Goal: Task Accomplishment & Management: Manage account settings

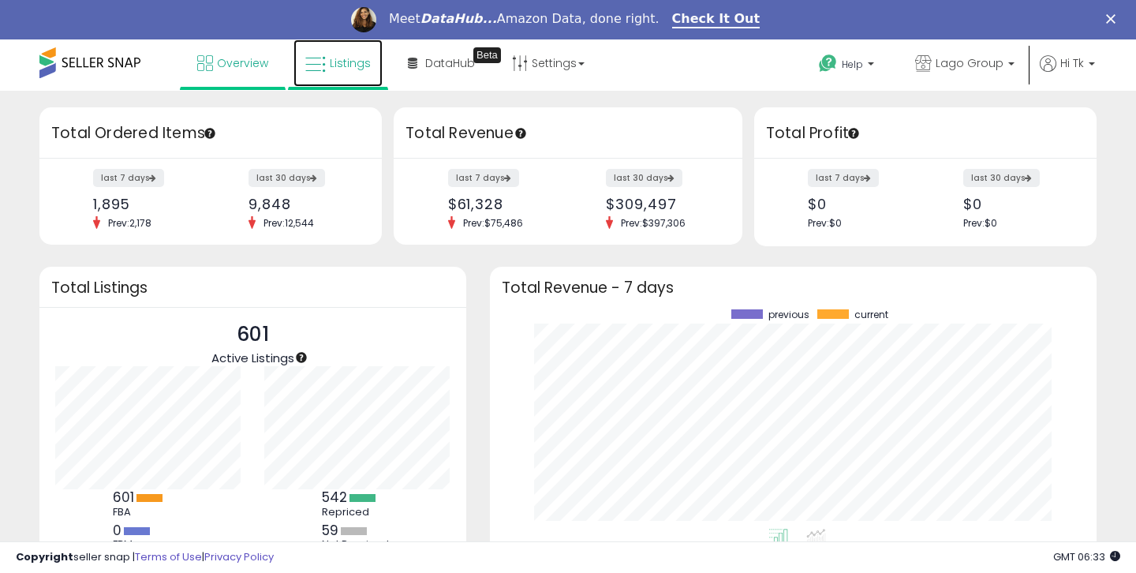
click at [330, 65] on span "Listings" at bounding box center [350, 63] width 41 height 16
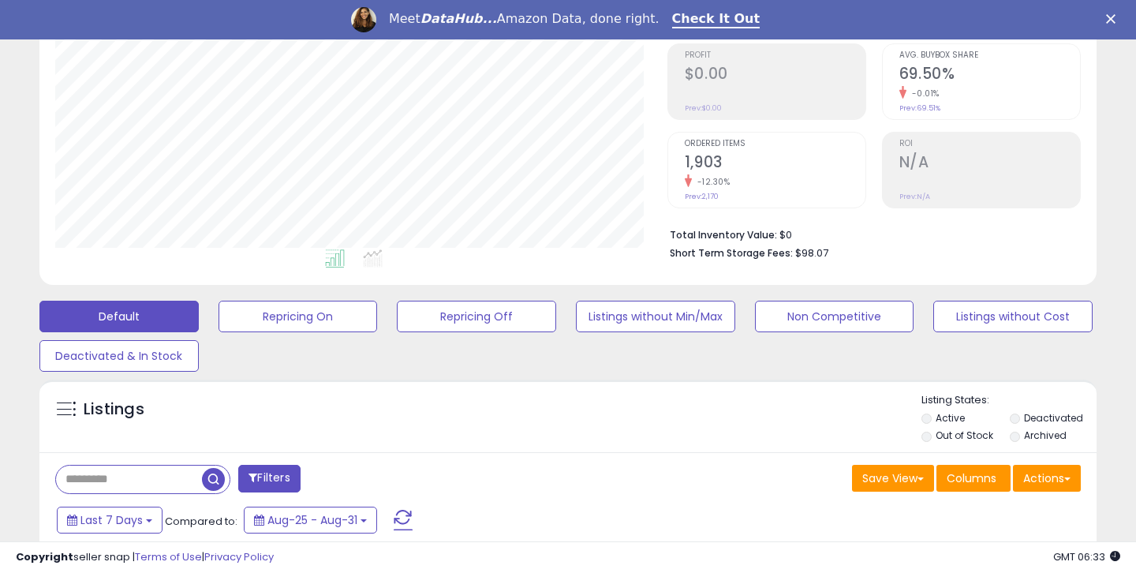
scroll to position [332, 0]
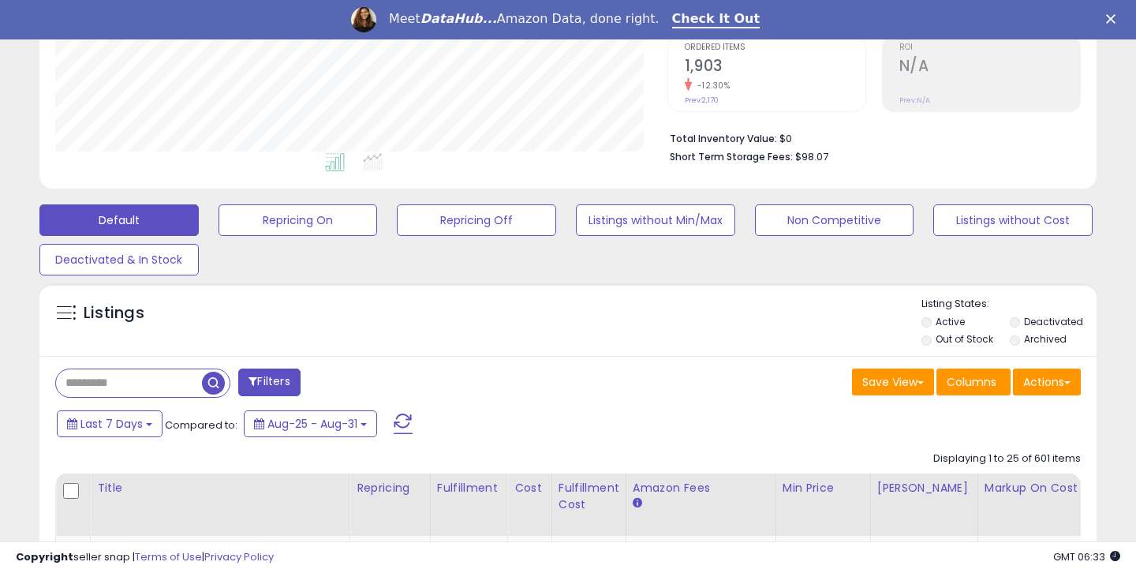
click at [136, 390] on input "text" at bounding box center [129, 383] width 146 height 28
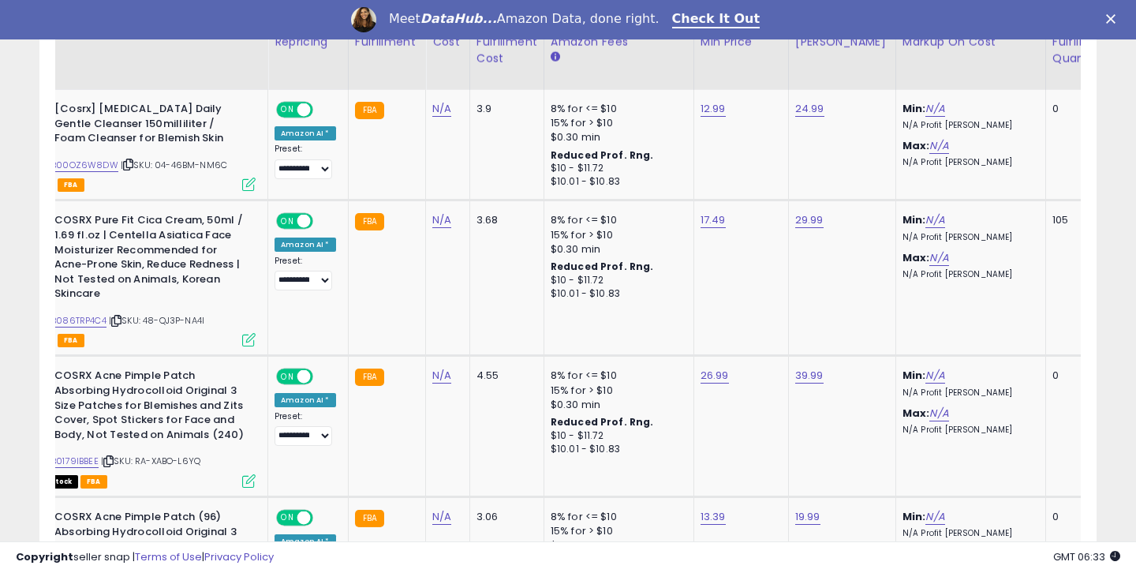
scroll to position [0, 58]
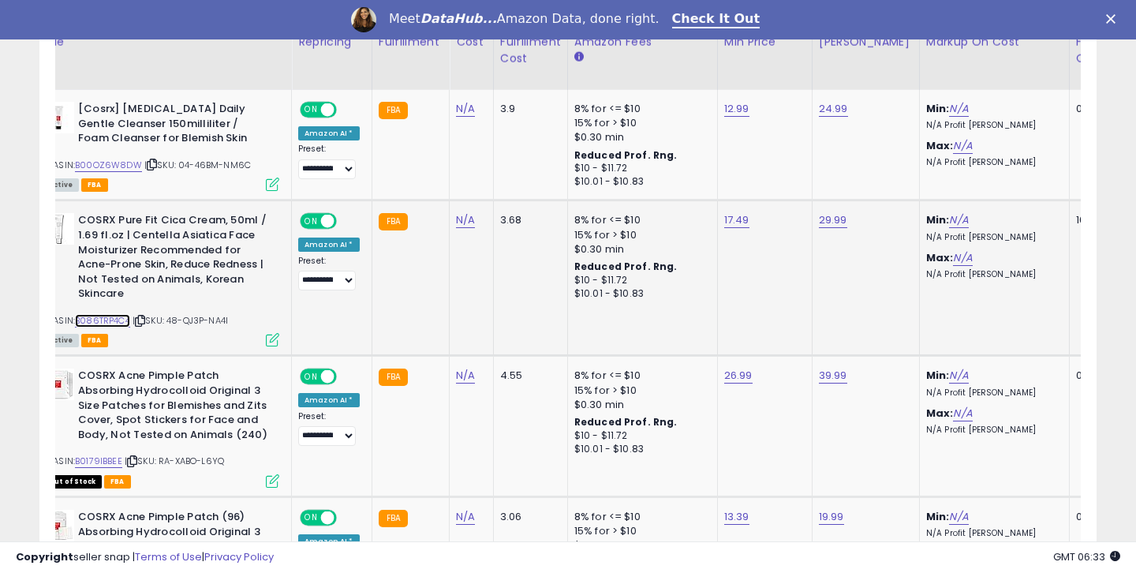
click at [124, 322] on link "B086TRP4C4" at bounding box center [102, 320] width 55 height 13
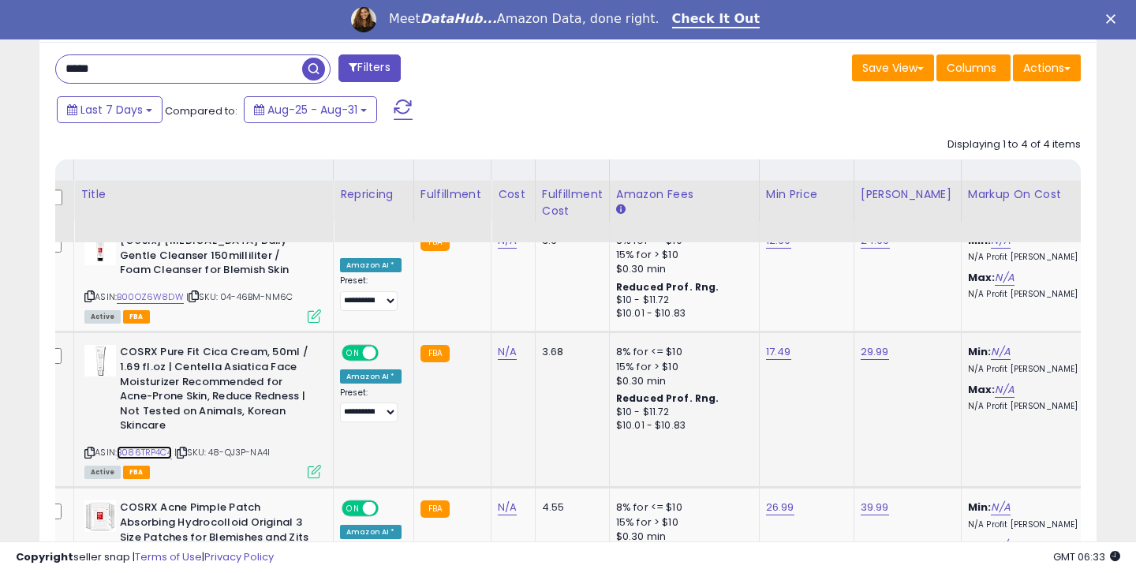
scroll to position [617, 0]
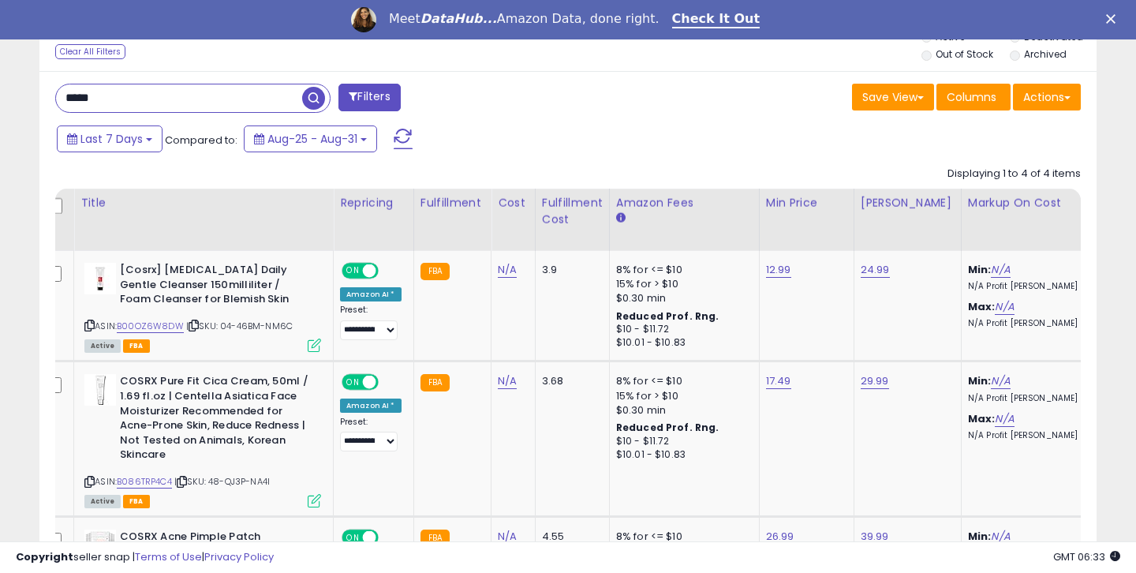
click at [223, 98] on input "*****" at bounding box center [179, 98] width 246 height 28
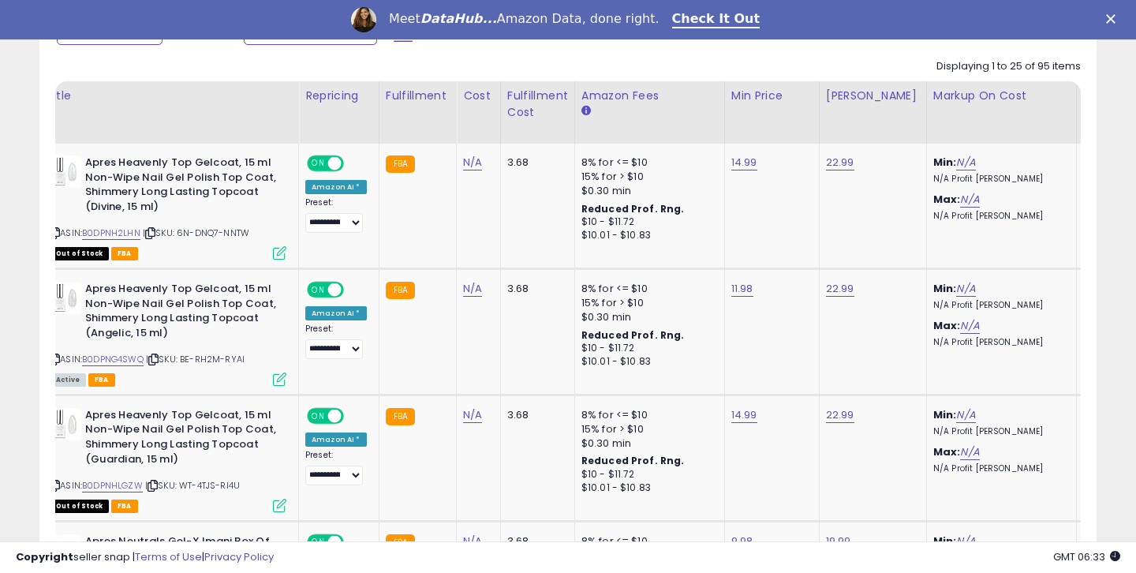
scroll to position [0, 0]
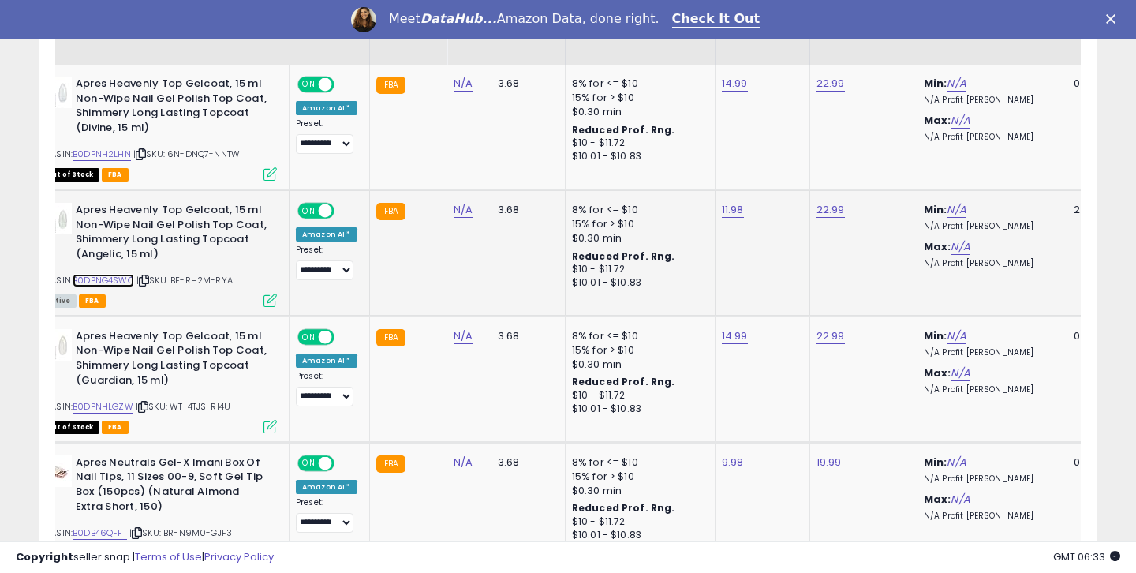
click at [90, 284] on link "B0DPNG4SWQ" at bounding box center [104, 280] width 62 height 13
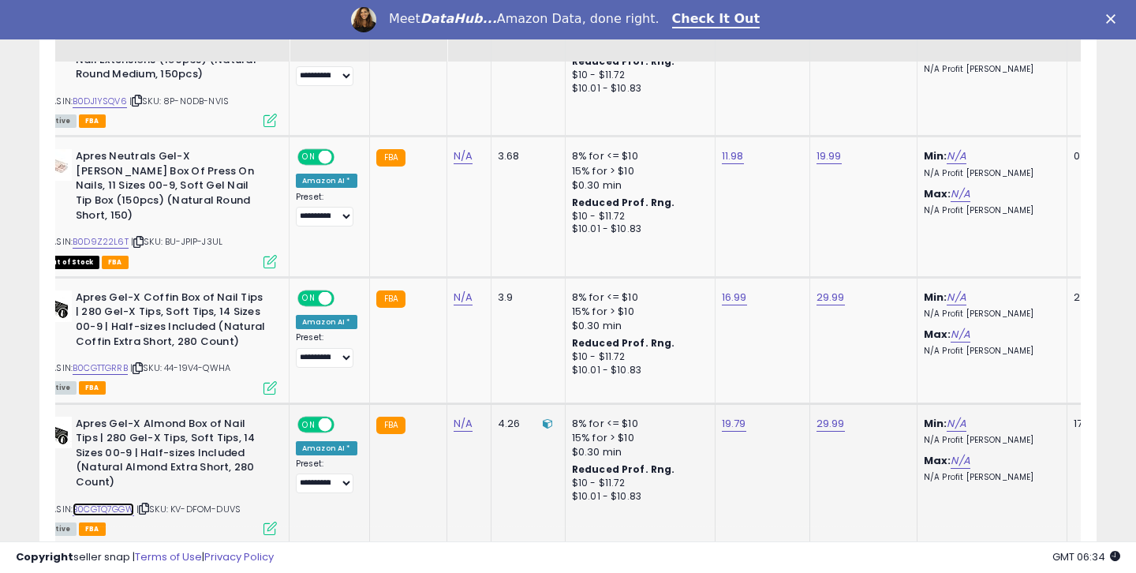
click at [127, 503] on link "B0CGTQ7GGW" at bounding box center [104, 509] width 62 height 13
click at [108, 361] on link "B0CGTTGRRB" at bounding box center [100, 367] width 55 height 13
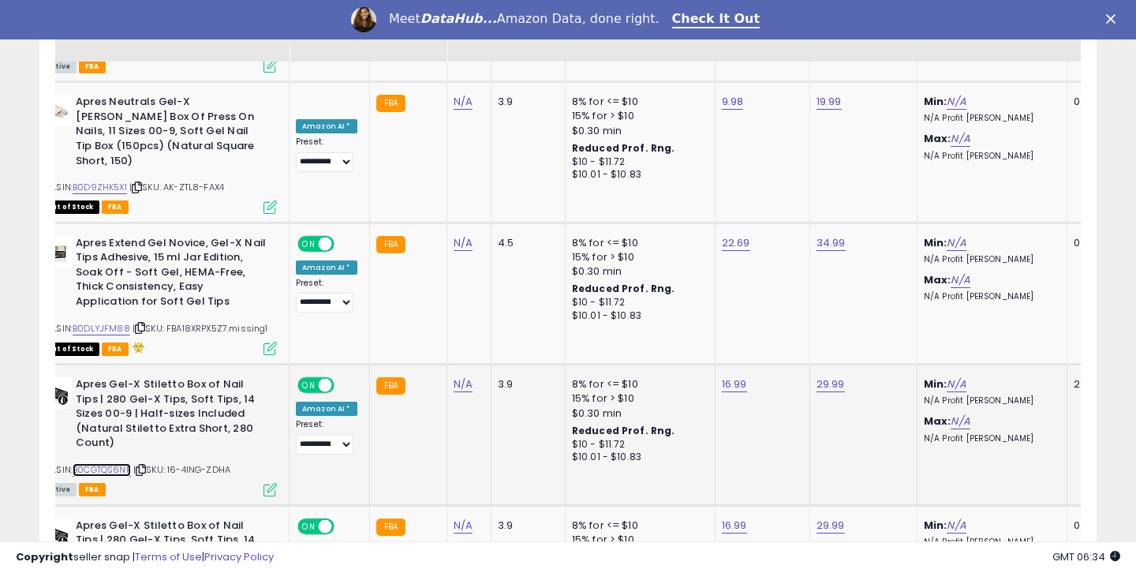
click at [127, 463] on link "B0CGTQS6NF" at bounding box center [102, 469] width 58 height 13
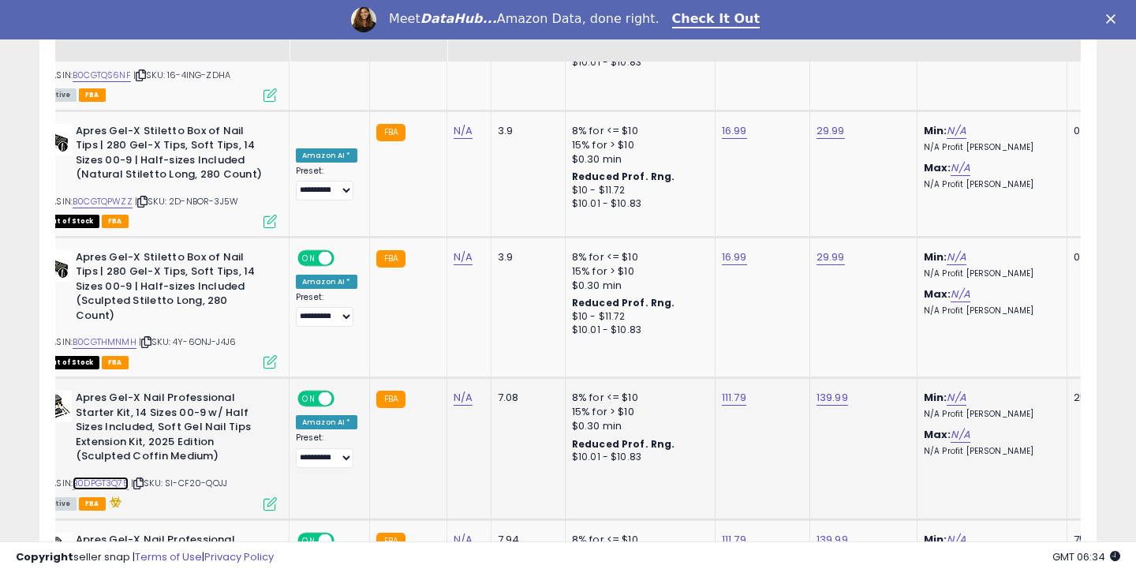
click at [123, 477] on link "B0DPGT3Q75" at bounding box center [101, 483] width 56 height 13
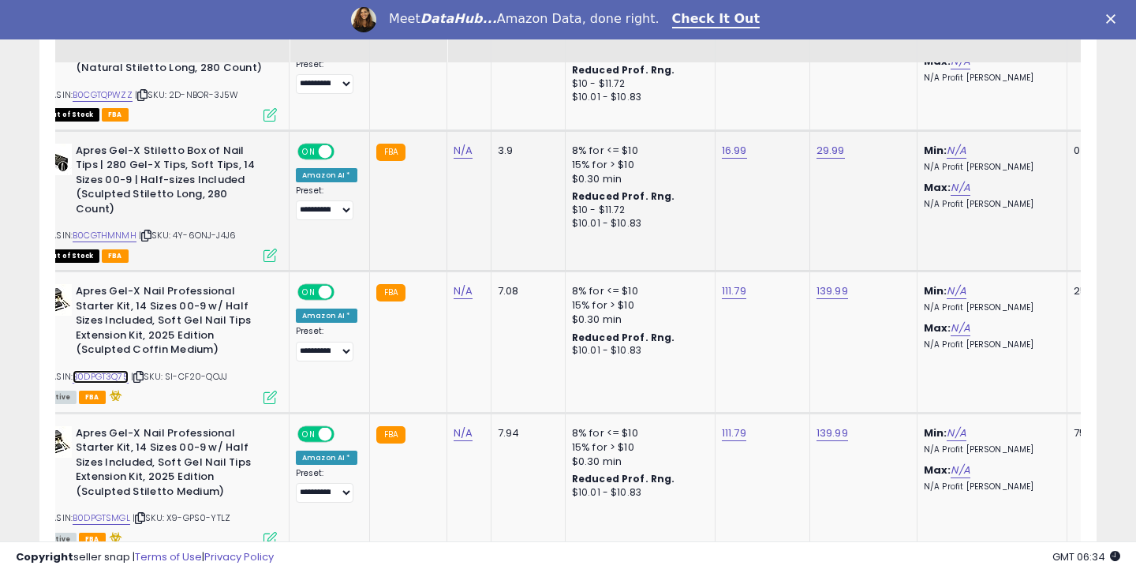
scroll to position [2986, 0]
click at [125, 511] on link "B0DPGTSMGL" at bounding box center [102, 517] width 58 height 13
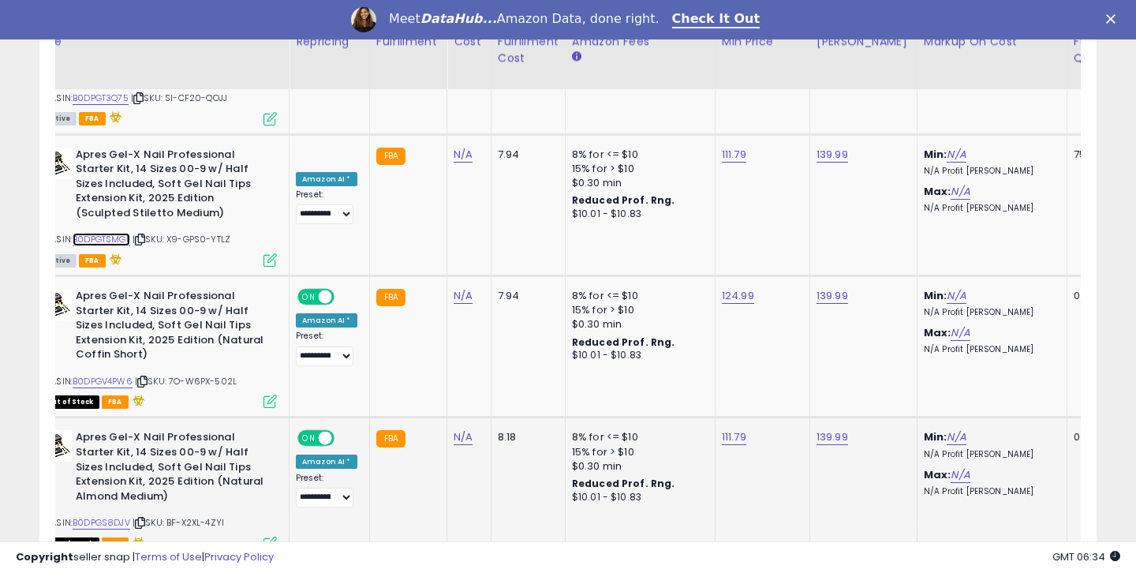
scroll to position [3302, 0]
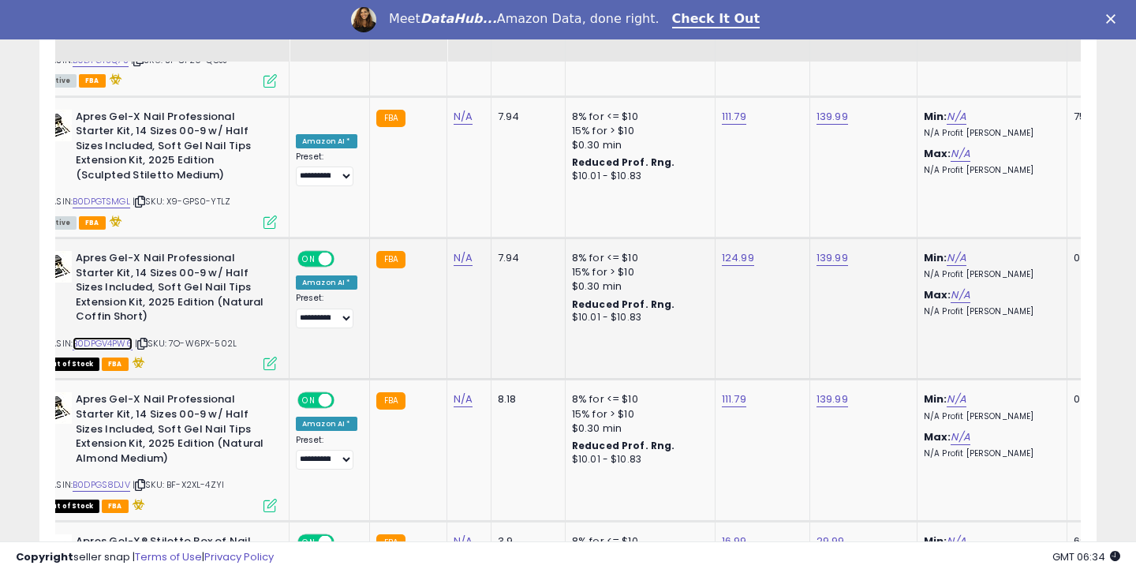
click at [129, 337] on link "B0DPGV4PW6" at bounding box center [103, 343] width 60 height 13
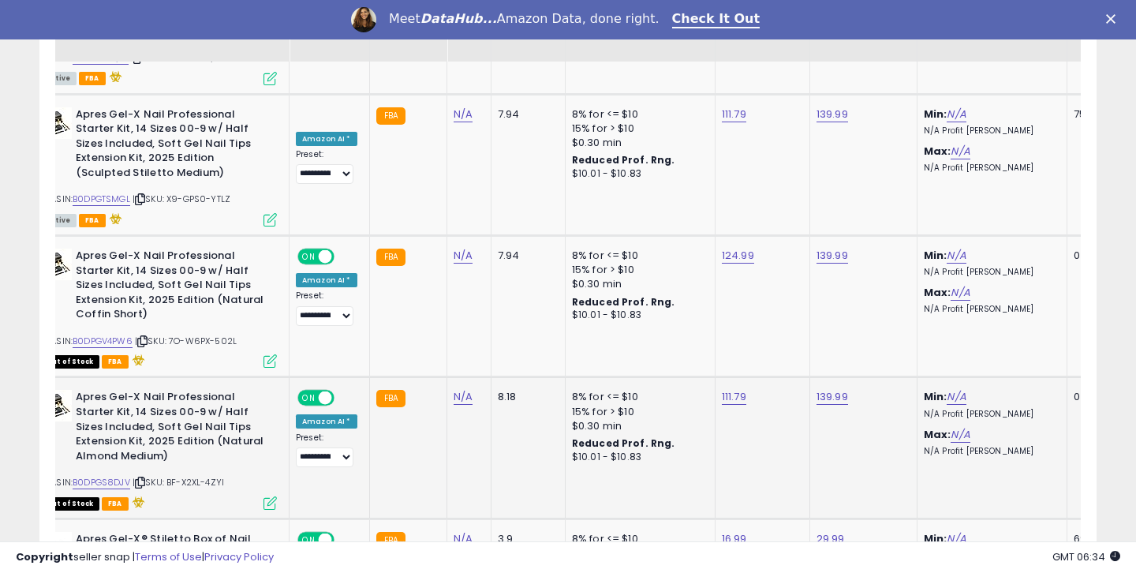
click at [110, 390] on div "ASIN: B0DPGS8DJV | SKU: BF-X2XL-4ZYI Out of Stock FBA" at bounding box center [158, 449] width 237 height 118
click at [121, 476] on link "B0DPGS8DJV" at bounding box center [102, 482] width 58 height 13
click at [100, 476] on link "B0DPGS8DJV" at bounding box center [102, 482] width 58 height 13
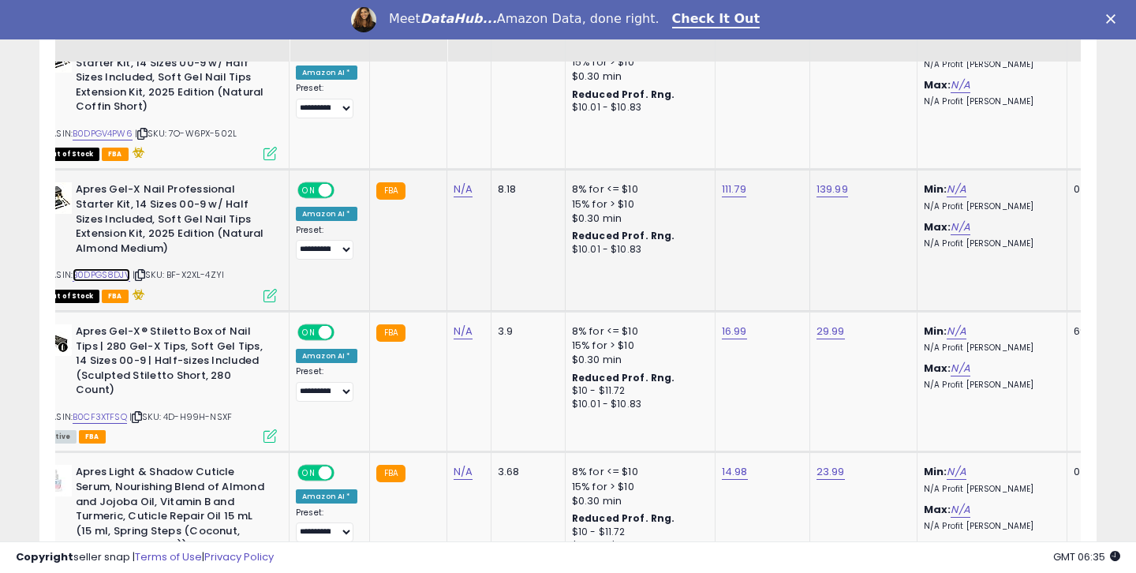
scroll to position [3513, 0]
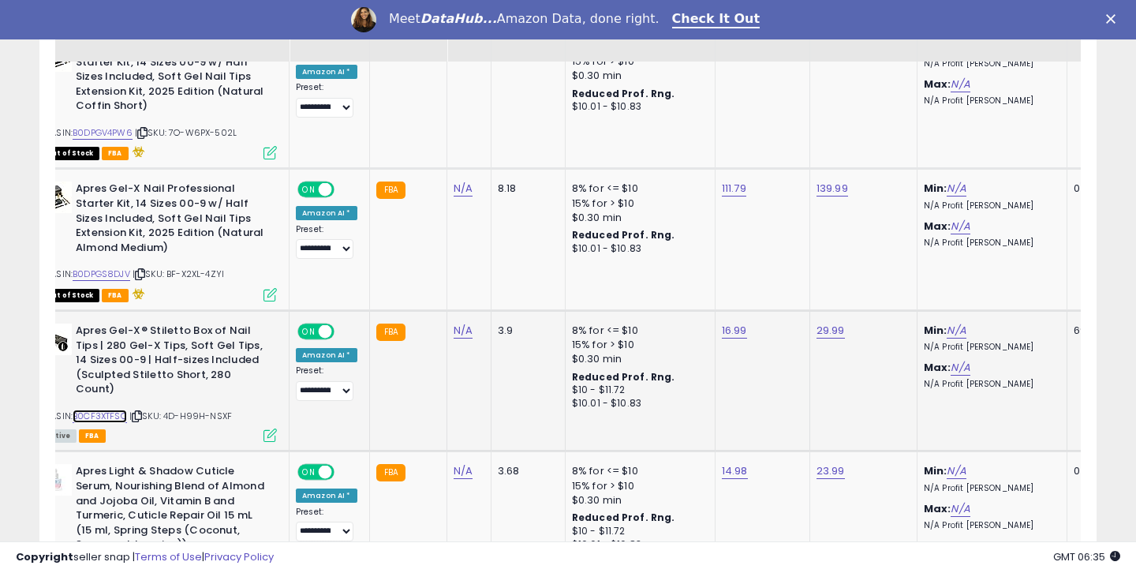
click at [118, 410] on link "B0CF3XTFSQ" at bounding box center [100, 416] width 54 height 13
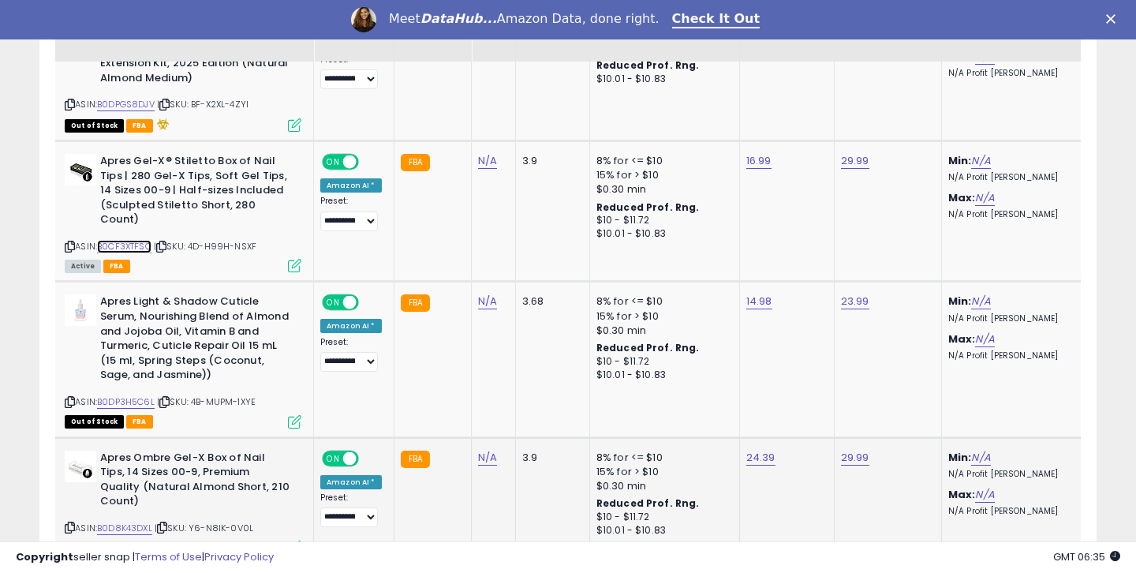
scroll to position [0, 47]
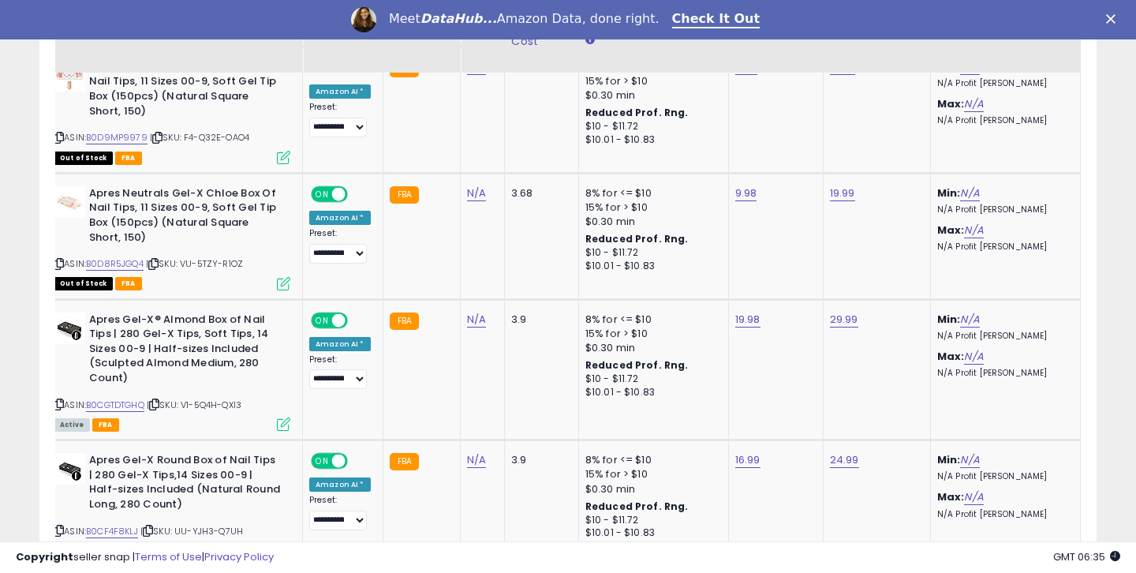
scroll to position [3619, 0]
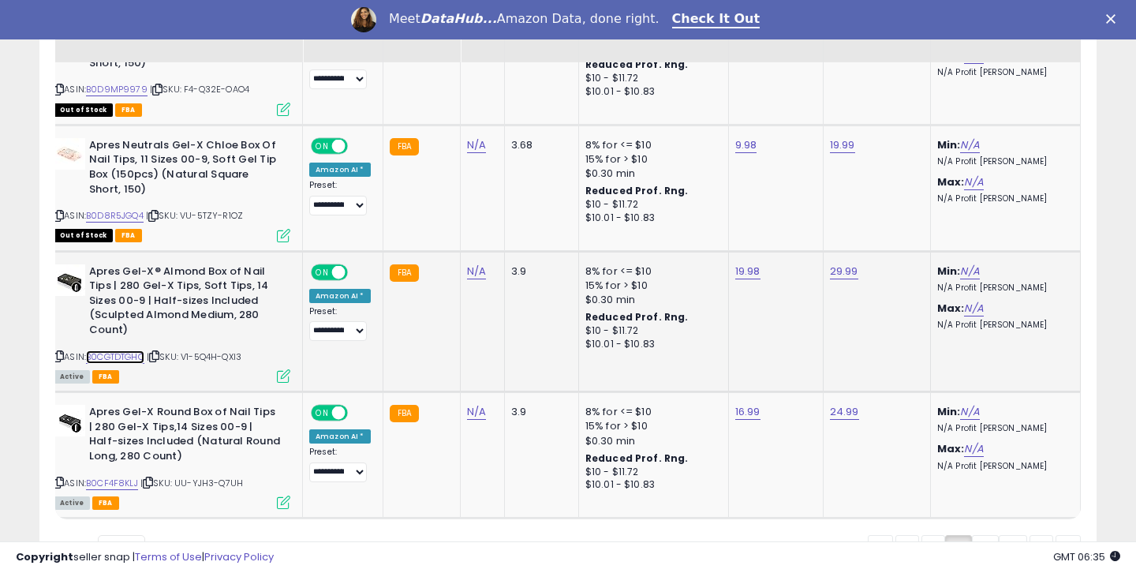
click at [140, 350] on link "B0CGTDTGHQ" at bounding box center [115, 356] width 58 height 13
click at [133, 405] on div "ASIN: B0CF4F8KLJ | SKU: UU-YJH3-Q7UH Active FBA" at bounding box center [172, 456] width 237 height 103
click at [130, 477] on link "B0CF4F8KLJ" at bounding box center [112, 483] width 52 height 13
click at [979, 535] on link "3" at bounding box center [985, 548] width 27 height 27
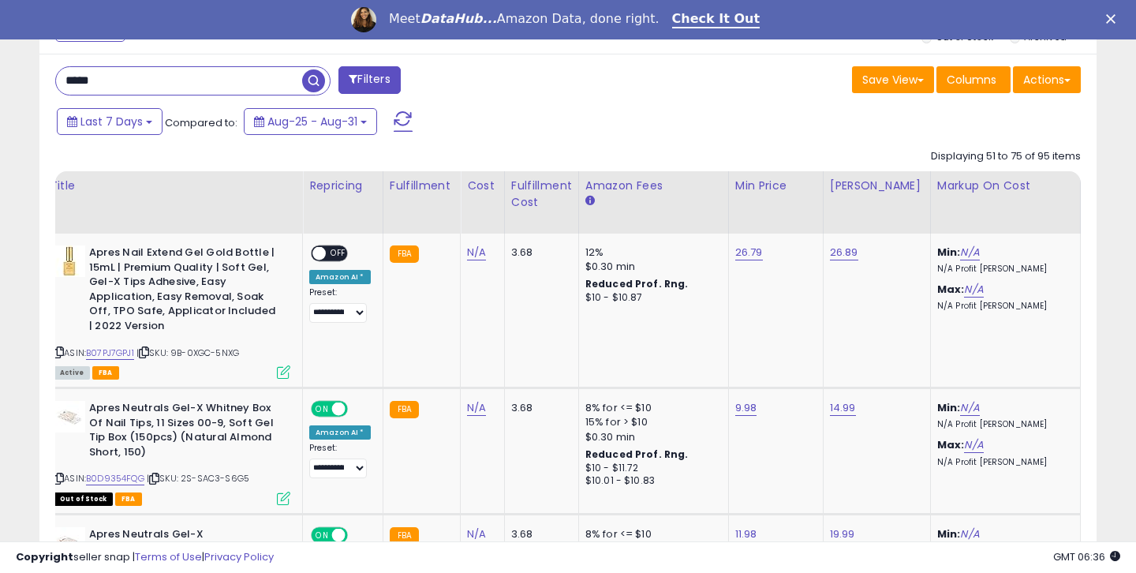
scroll to position [646, 0]
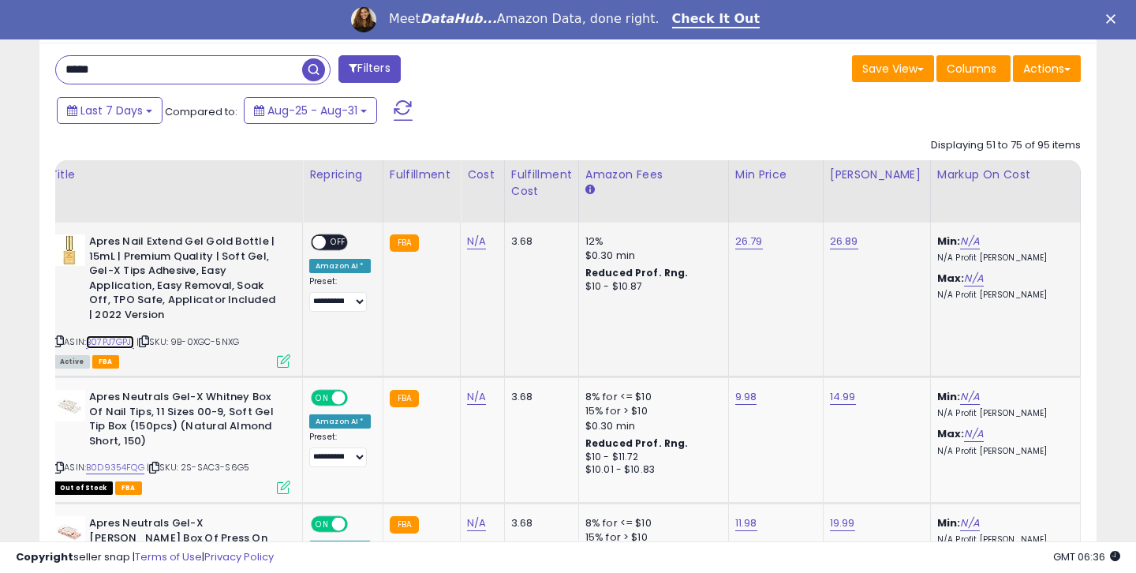
click at [103, 342] on link "B07PJ7GPJ1" at bounding box center [110, 341] width 48 height 13
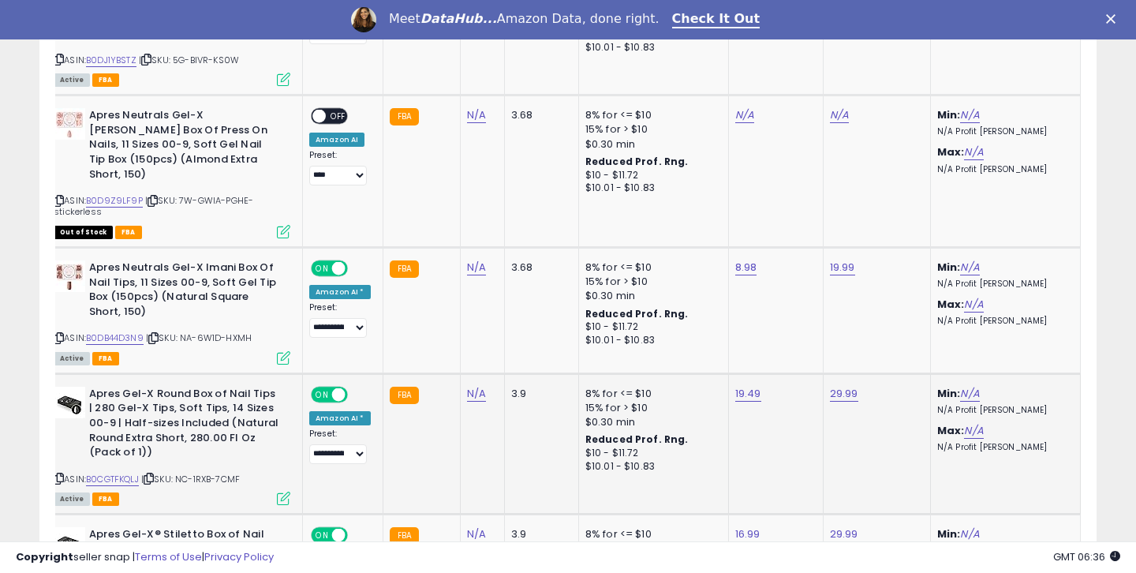
scroll to position [2922, 0]
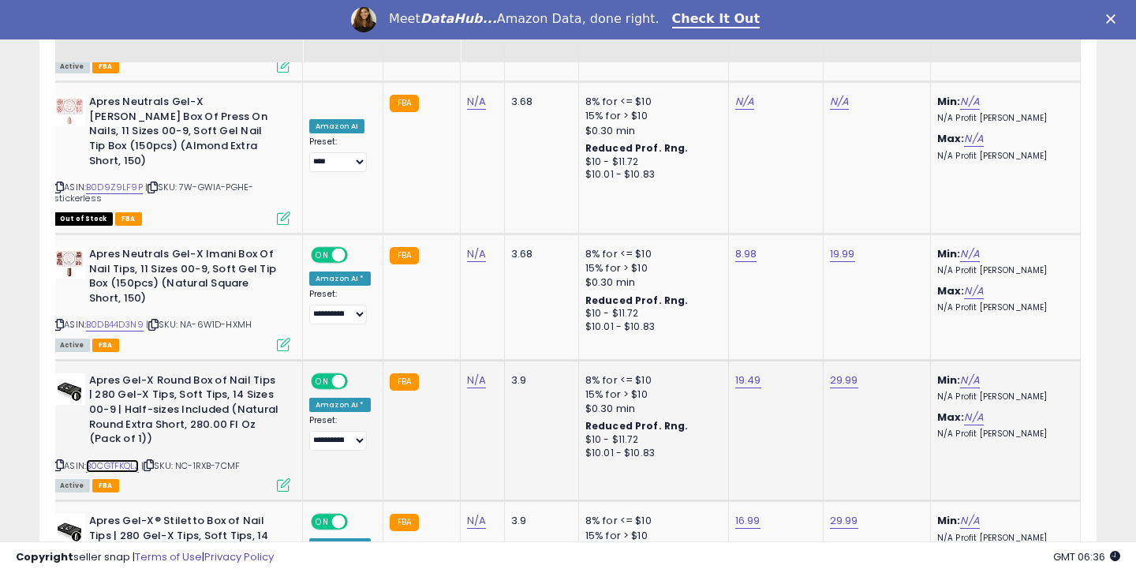
click at [122, 459] on link "B0CGTFKQLJ" at bounding box center [112, 465] width 53 height 13
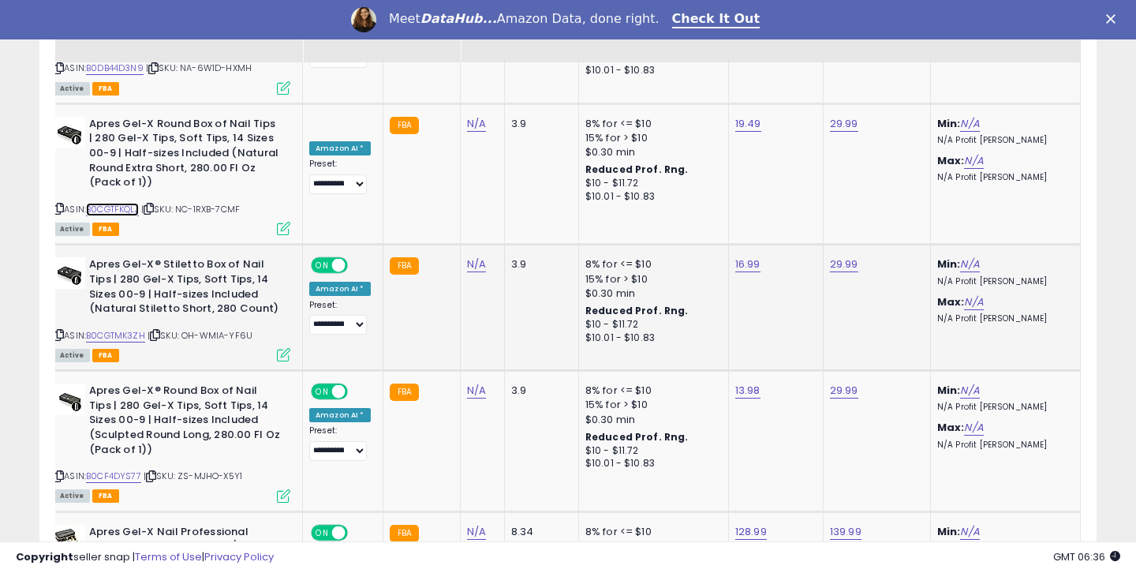
scroll to position [3184, 0]
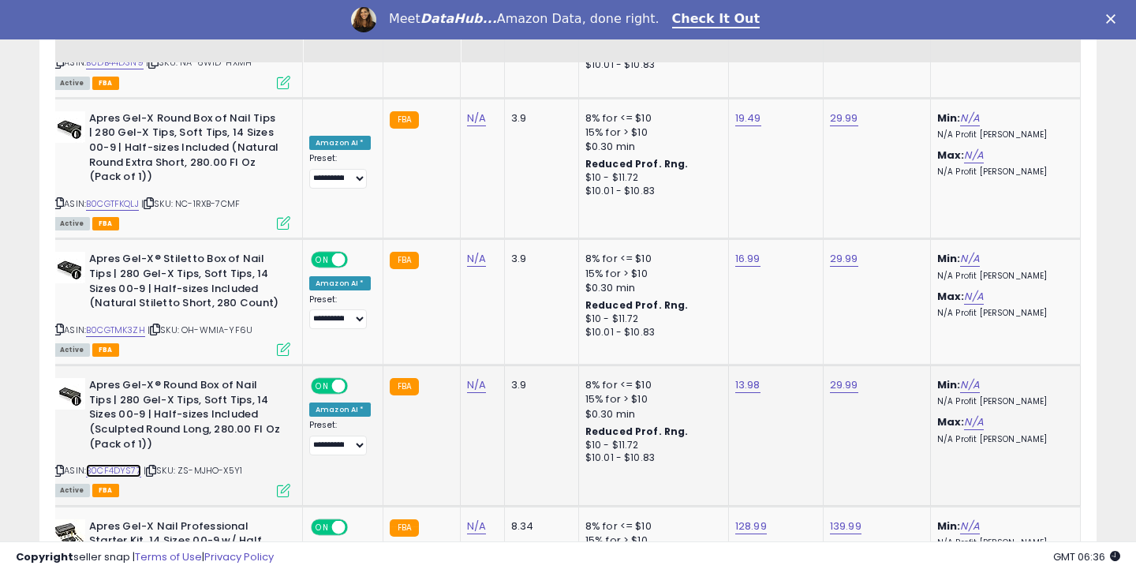
click at [129, 464] on link "B0CF4DYS77" at bounding box center [113, 470] width 55 height 13
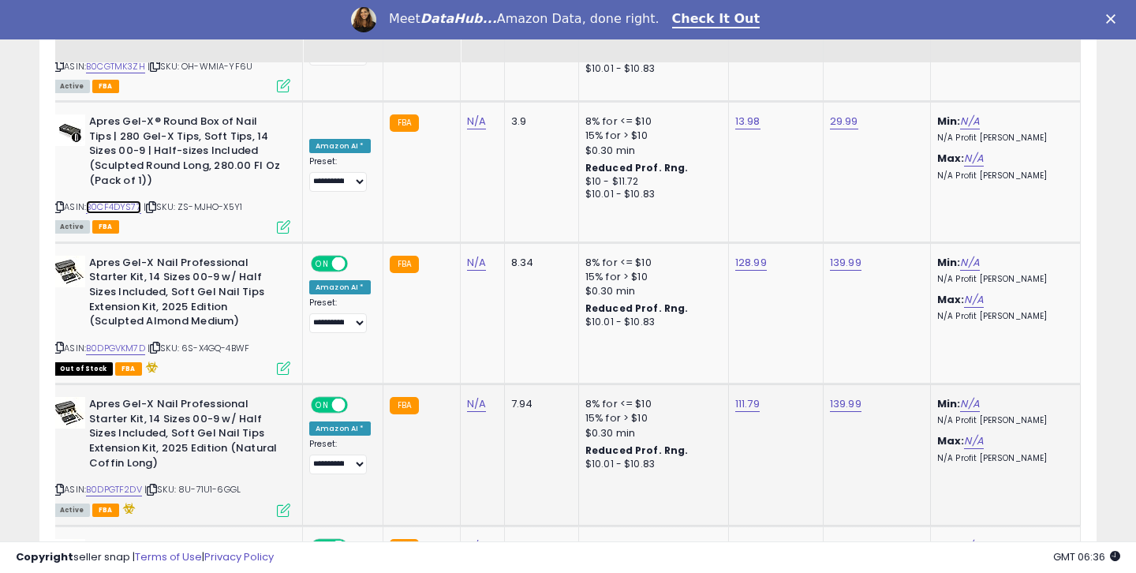
scroll to position [3449, 0]
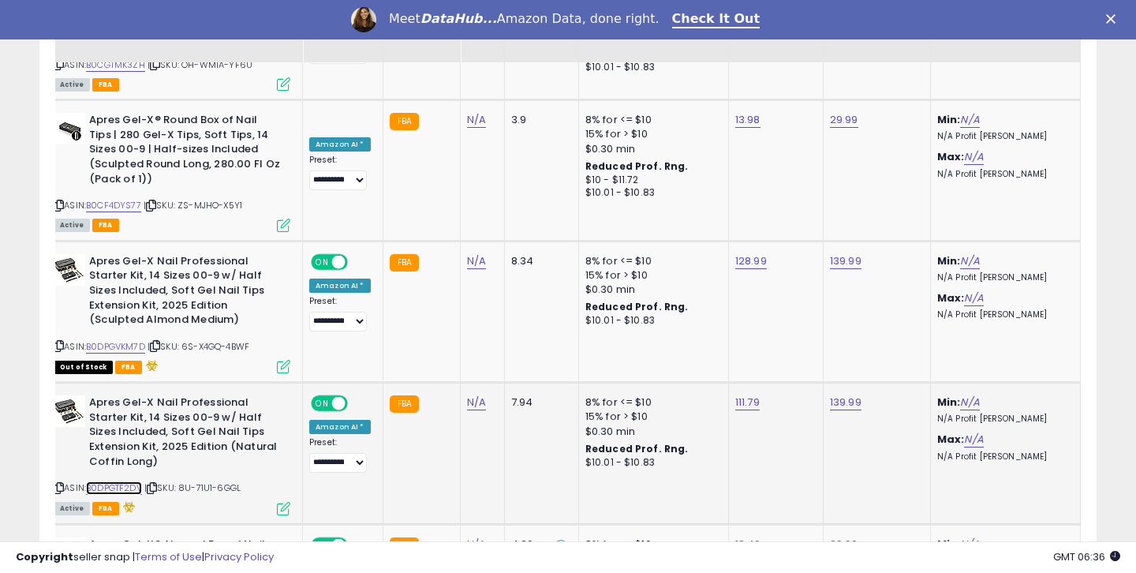
click at [140, 481] on link "B0DPGTF2DV" at bounding box center [114, 487] width 56 height 13
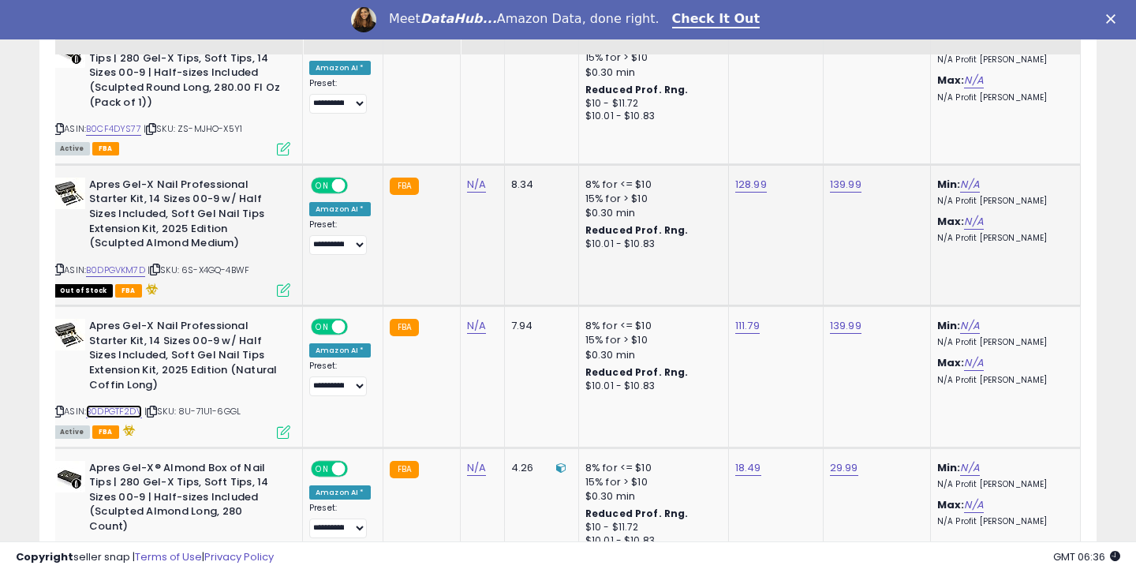
scroll to position [3532, 0]
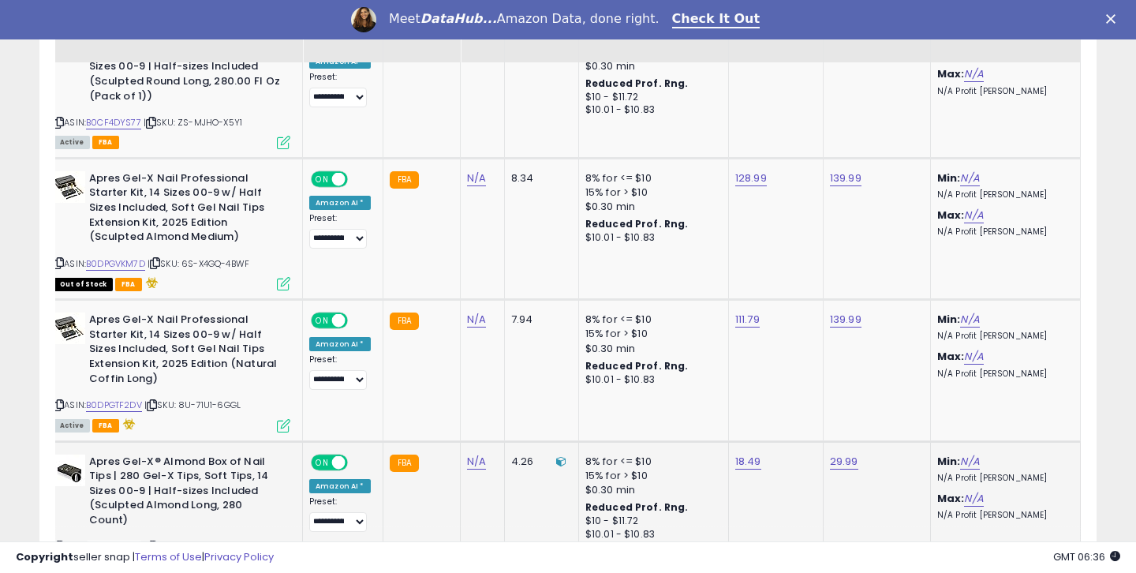
click at [133, 541] on link "B0CGTRXVVV" at bounding box center [114, 547] width 56 height 13
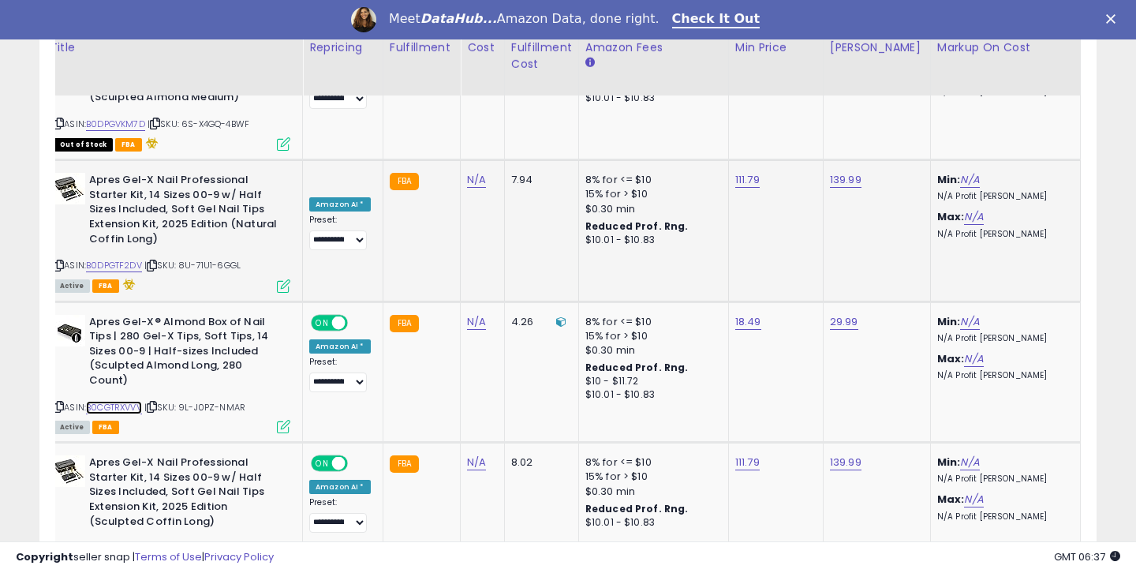
scroll to position [3705, 0]
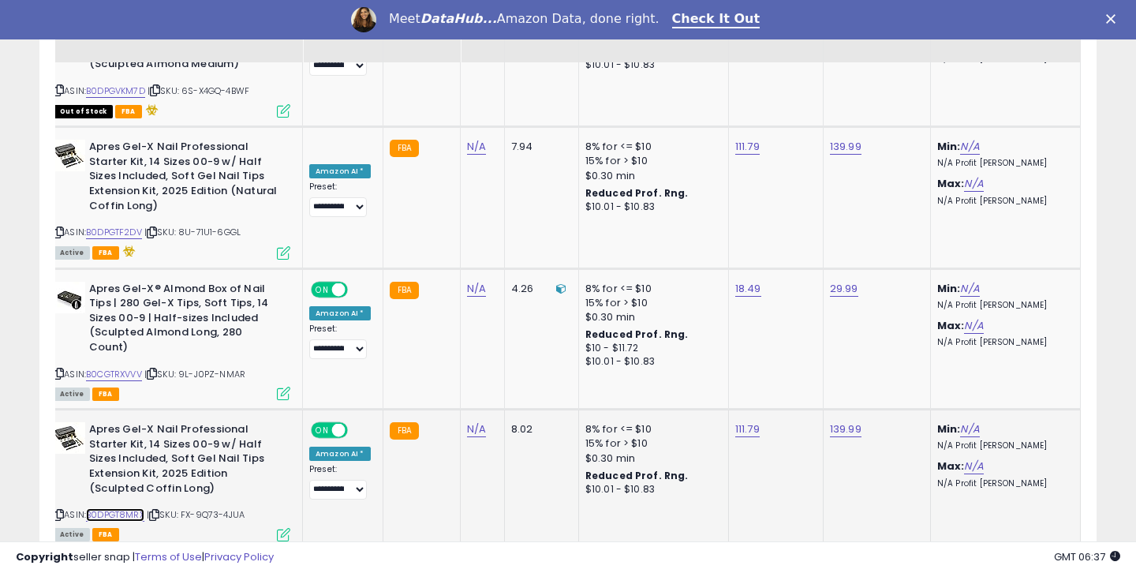
click at [125, 508] on link "B0DPGT8MRX" at bounding box center [115, 514] width 58 height 13
click at [1009, 552] on div "« ‹ 1 2 3 4 › »" at bounding box center [974, 583] width 213 height 62
click at [1009, 567] on link "4" at bounding box center [1013, 580] width 28 height 27
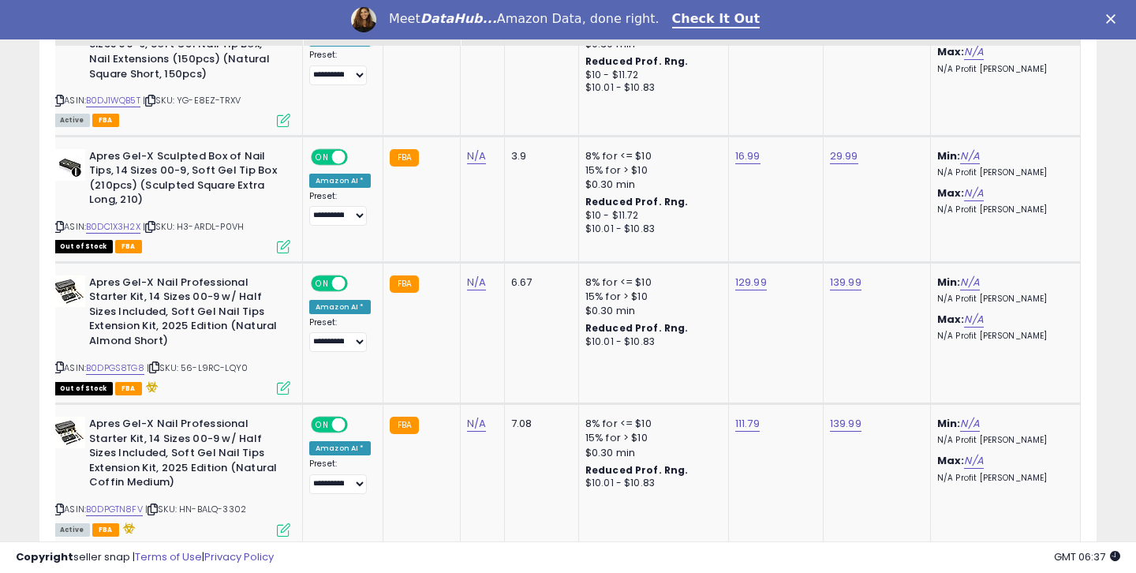
scroll to position [2346, 0]
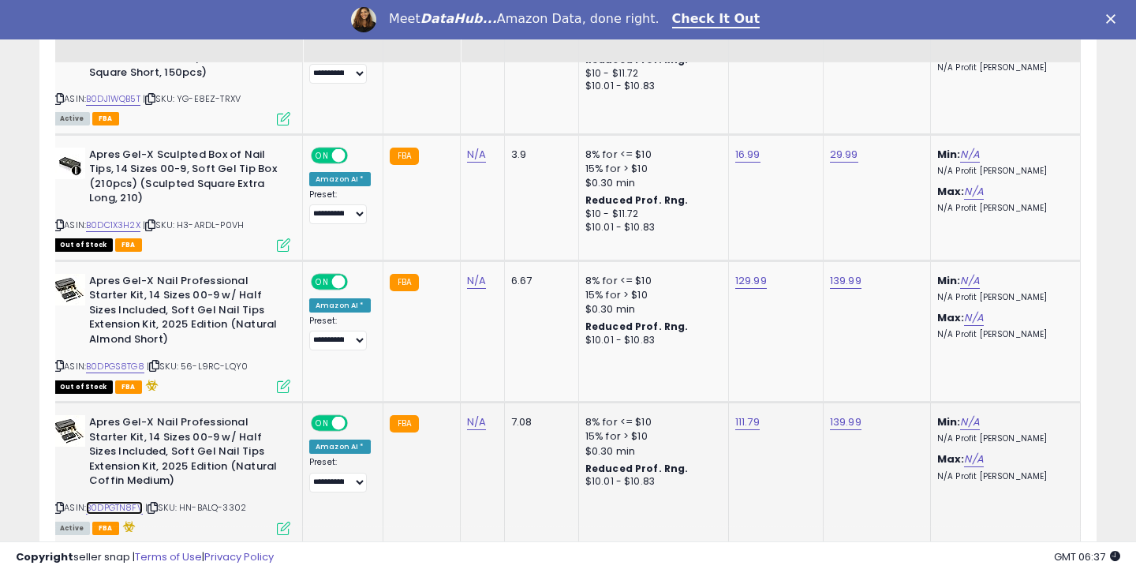
click at [97, 501] on link "B0DPGTN8FV" at bounding box center [114, 507] width 57 height 13
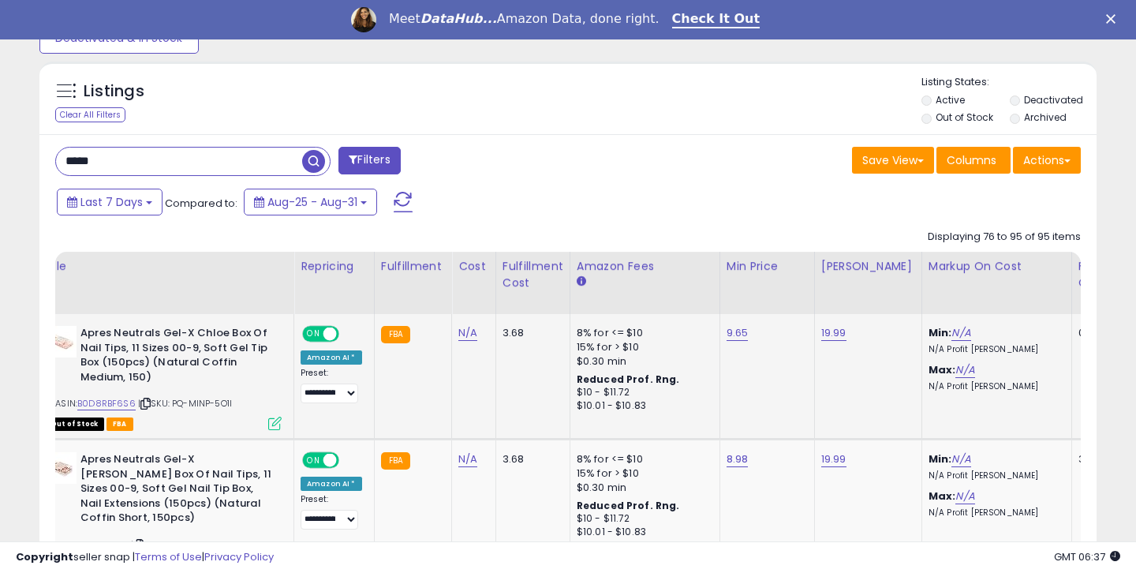
scroll to position [457, 0]
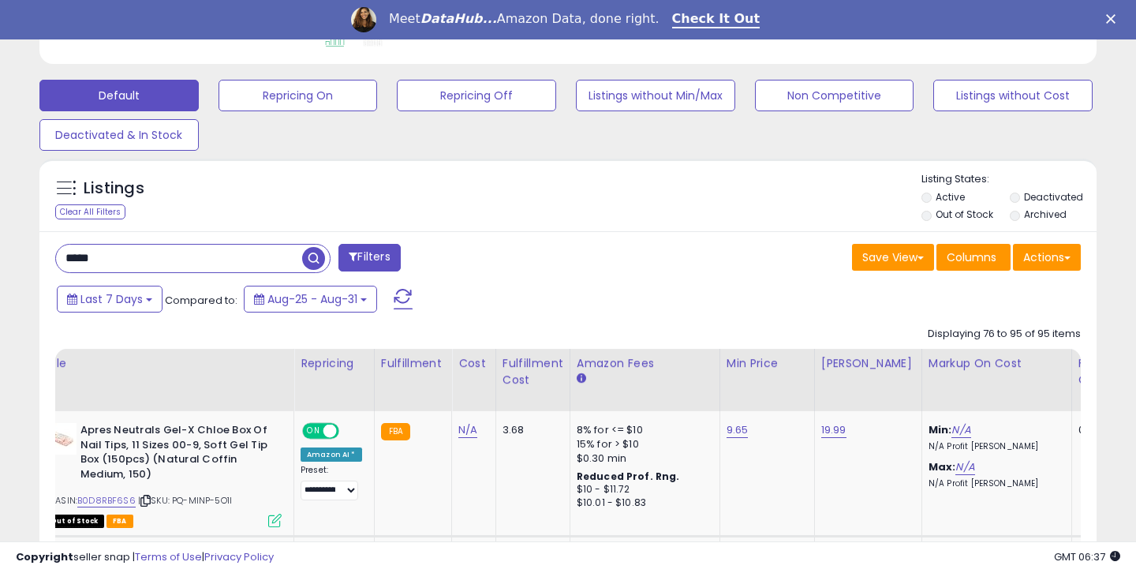
click at [124, 271] on input "*****" at bounding box center [179, 259] width 246 height 28
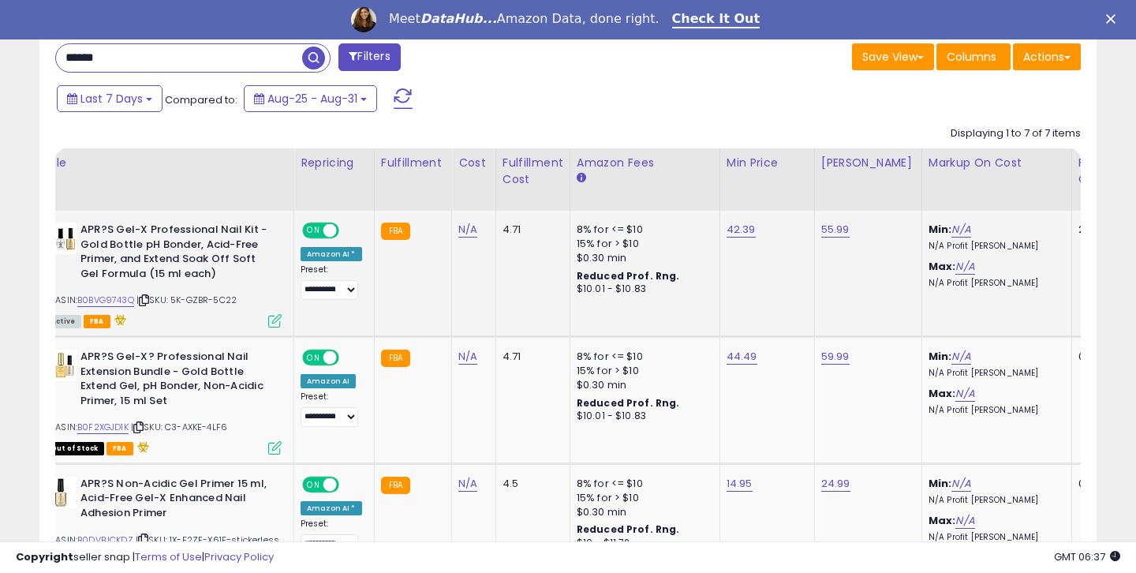
scroll to position [324, 612]
click at [89, 301] on link "B0BVG9743Q" at bounding box center [105, 300] width 57 height 13
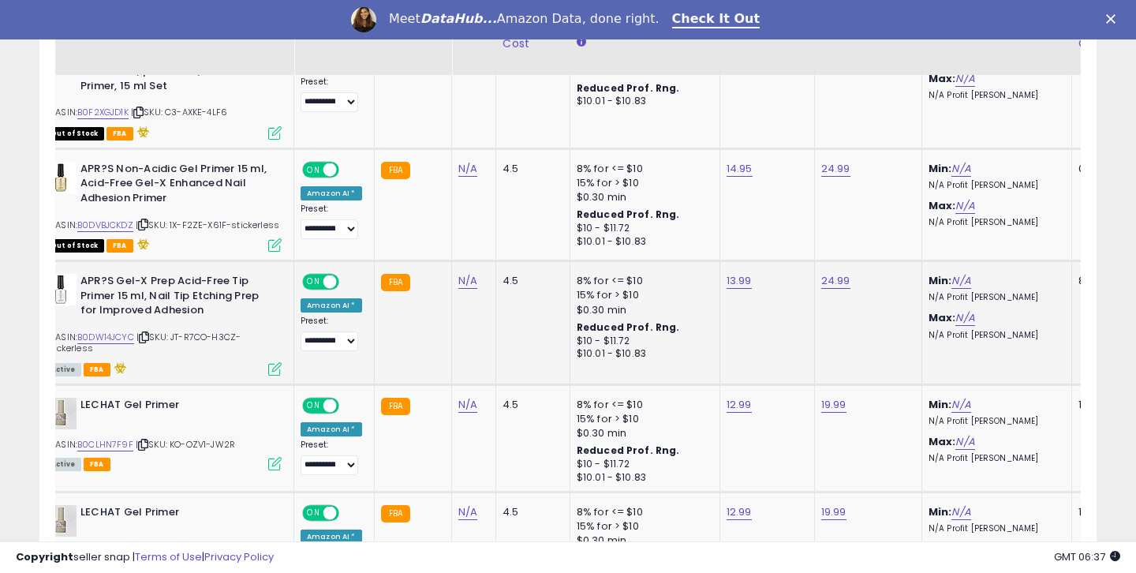
scroll to position [985, 0]
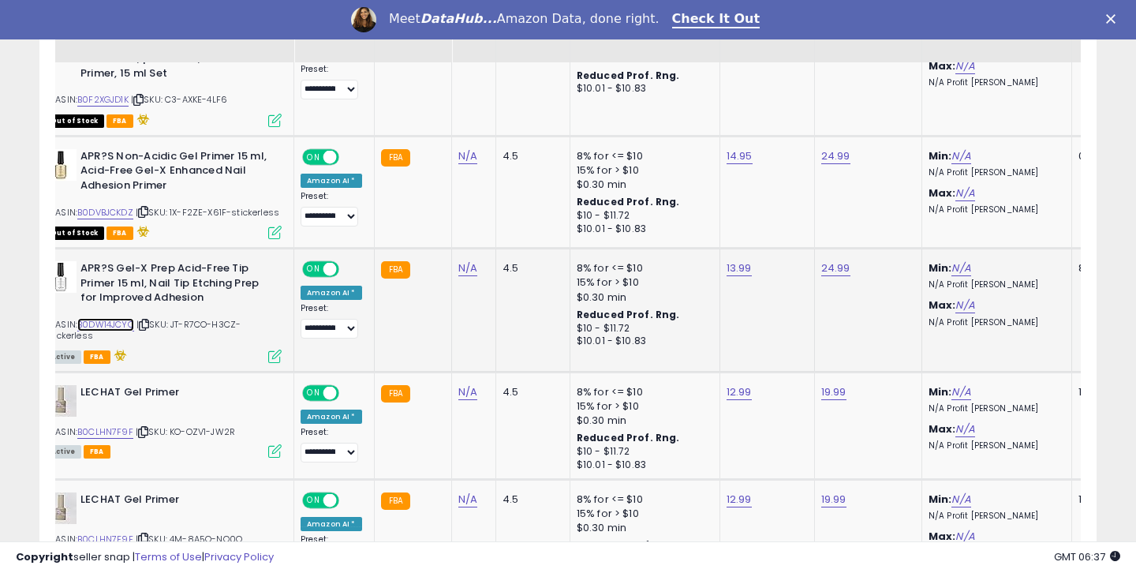
click at [128, 323] on link "B0DW14JCYC" at bounding box center [105, 324] width 57 height 13
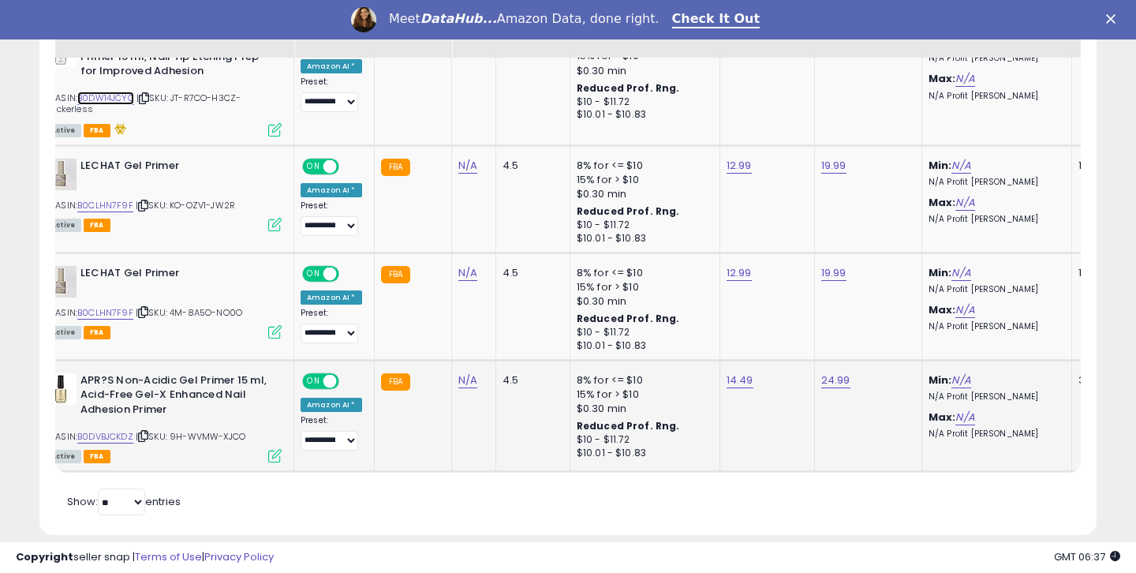
scroll to position [1218, 0]
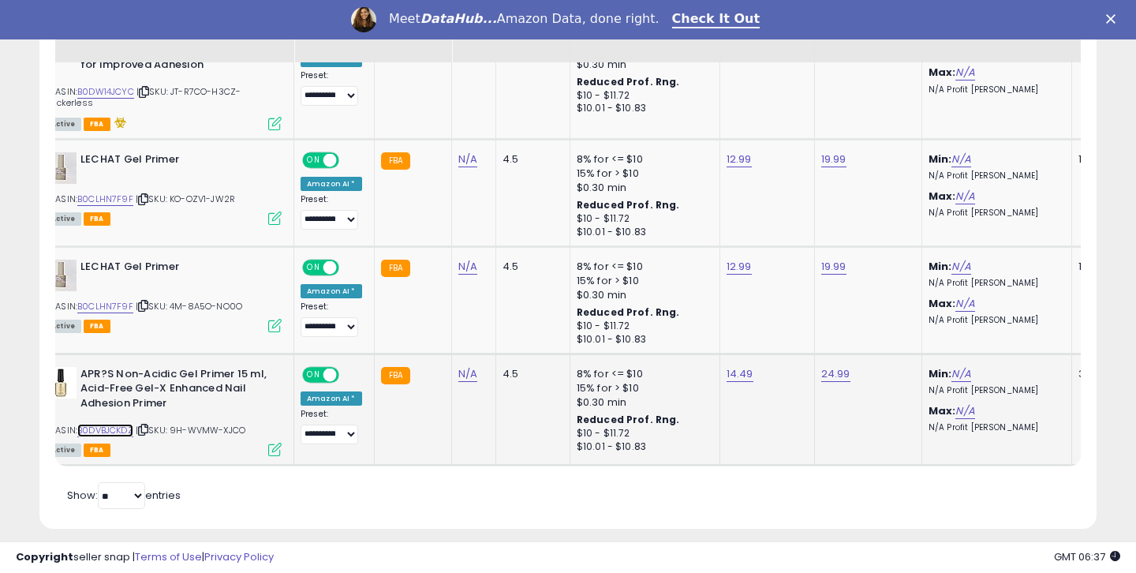
click at [118, 427] on link "B0DVBJCKDZ" at bounding box center [105, 430] width 56 height 13
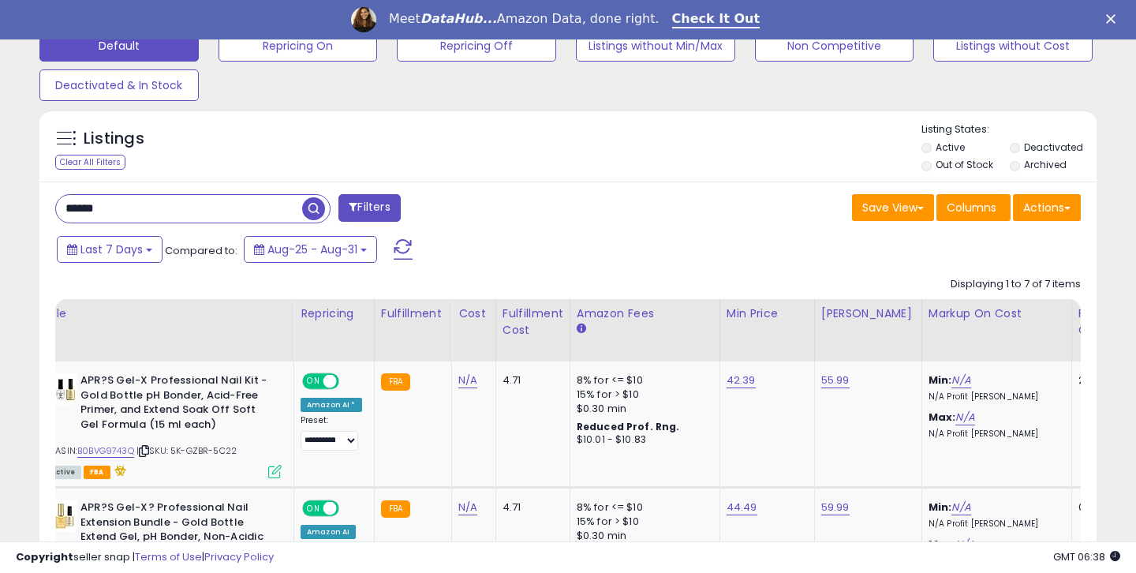
scroll to position [489, 0]
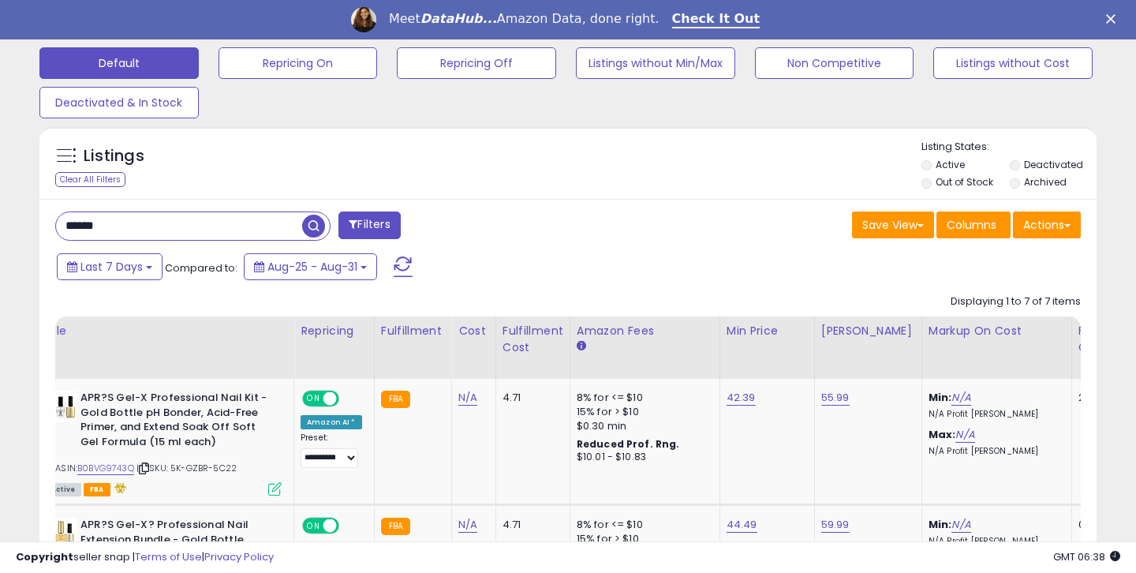
click at [163, 215] on input "******" at bounding box center [179, 226] width 246 height 28
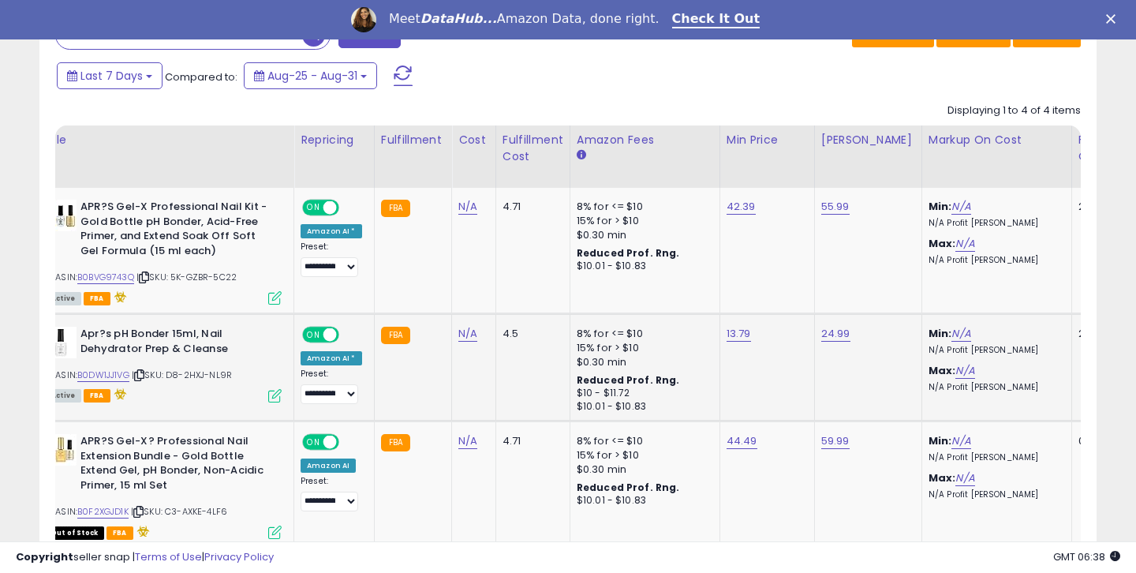
scroll to position [324, 612]
click at [121, 374] on link "B0DW1JJ1VG" at bounding box center [103, 375] width 52 height 13
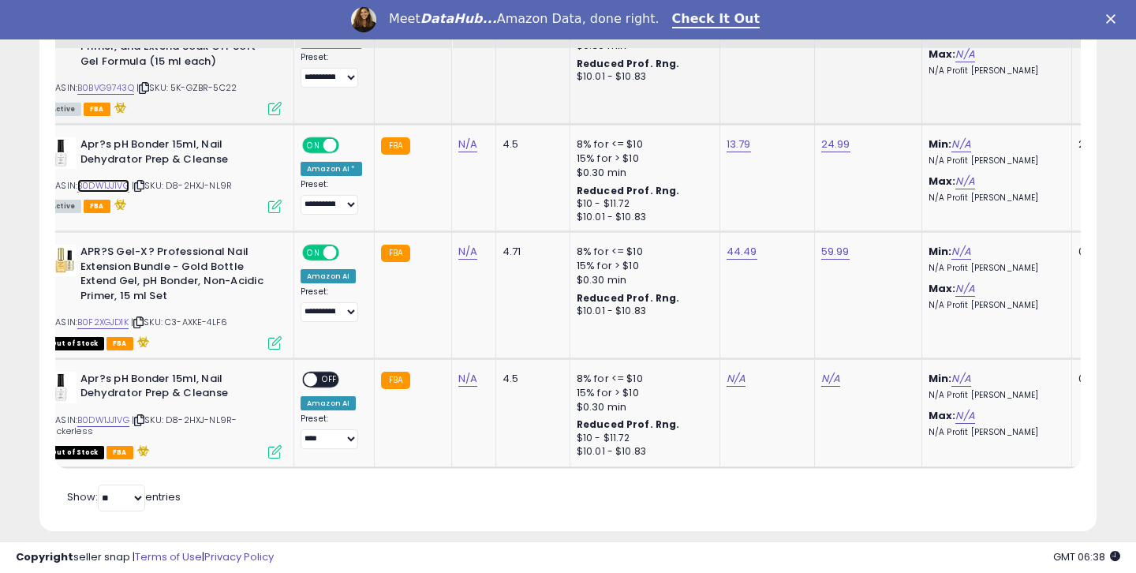
scroll to position [840, 0]
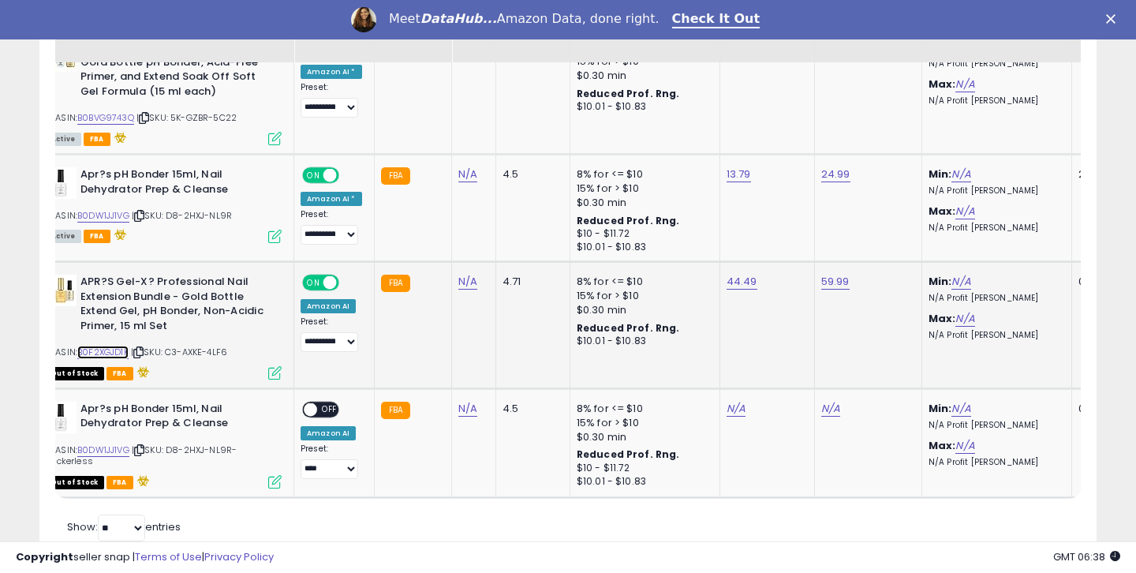
click at [113, 352] on link "B0F2XGJD1K" at bounding box center [102, 352] width 51 height 13
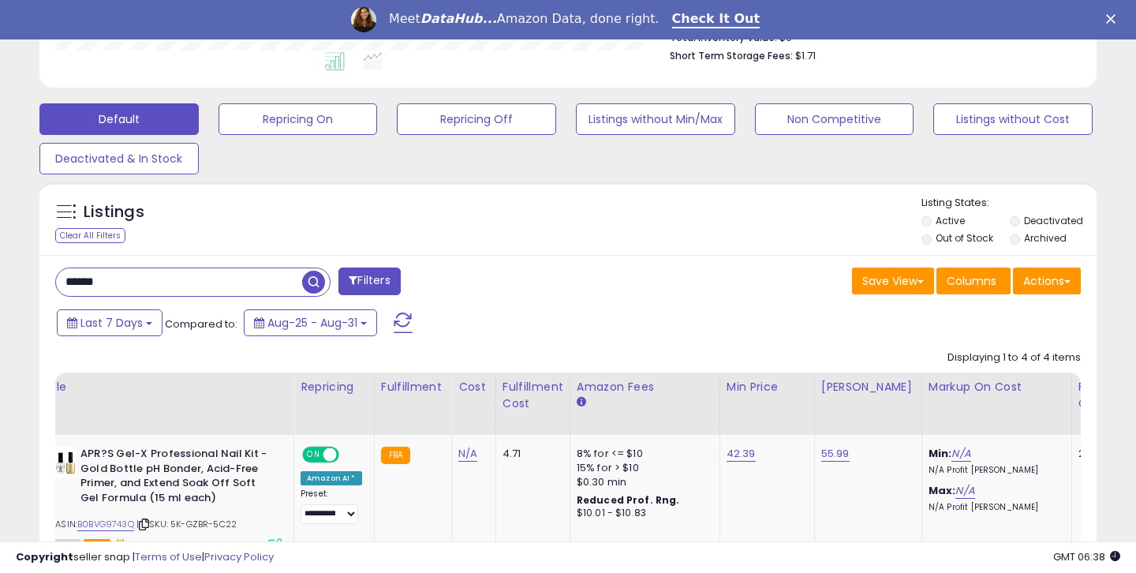
scroll to position [401, 0]
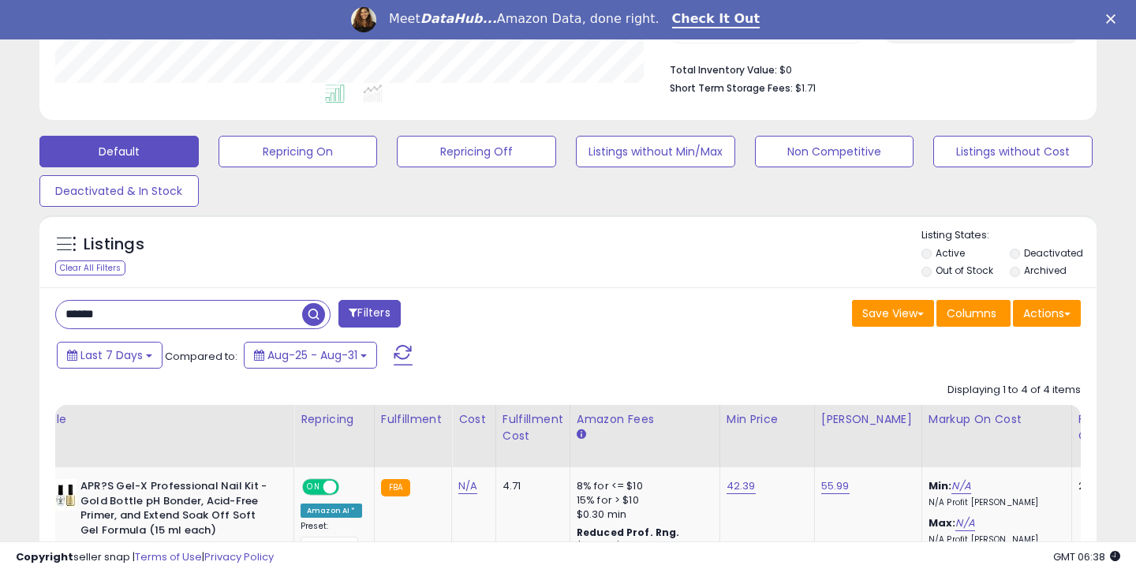
click at [132, 315] on input "******" at bounding box center [179, 315] width 246 height 28
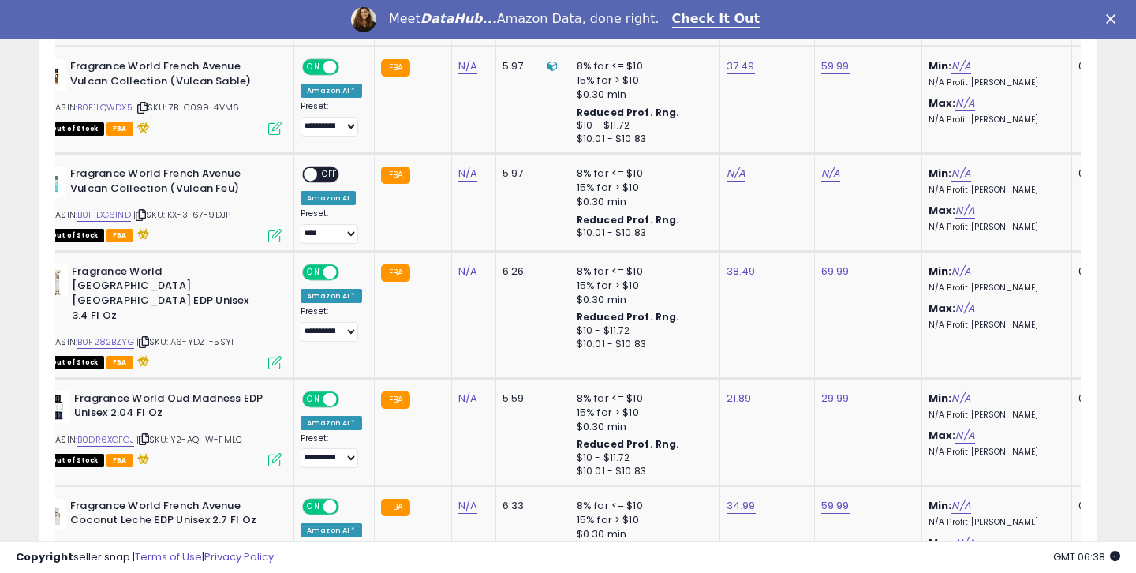
scroll to position [386, 0]
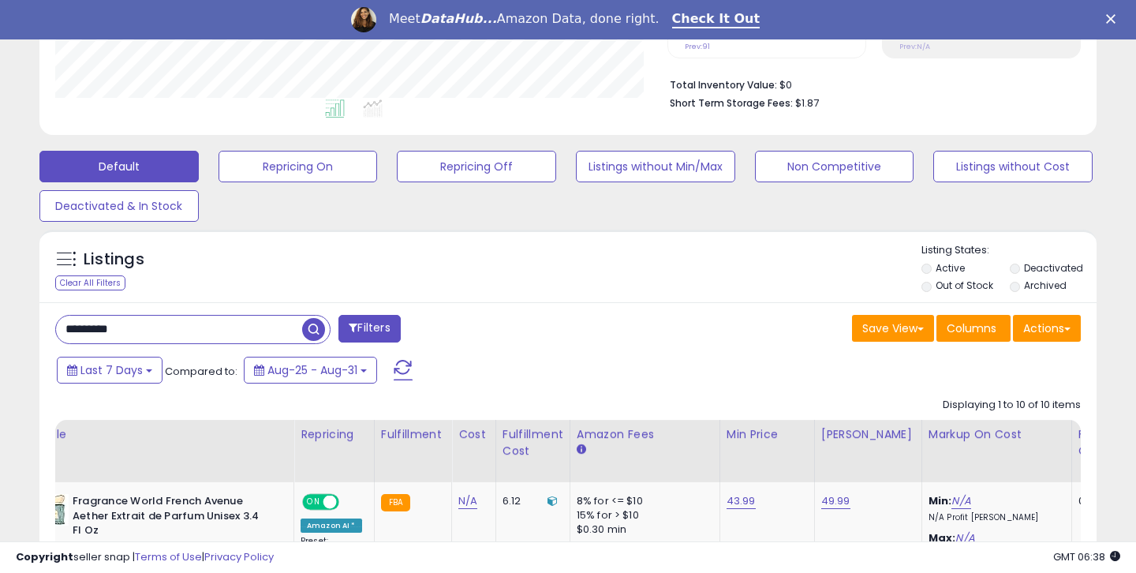
click at [227, 329] on input "*********" at bounding box center [179, 330] width 246 height 28
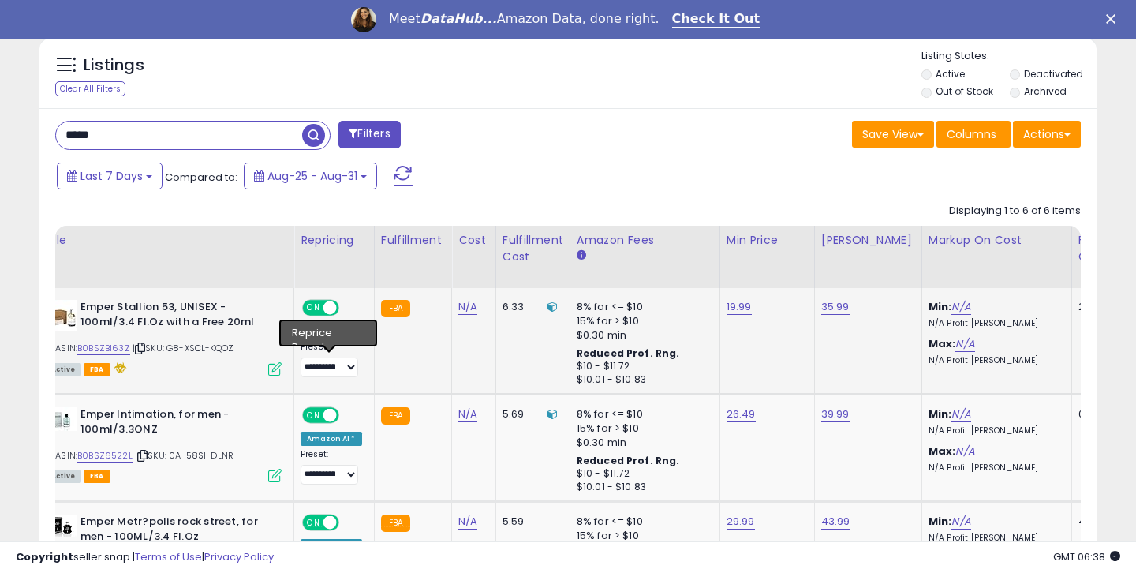
scroll to position [324, 612]
click at [98, 349] on link "B0BSZB163Z" at bounding box center [103, 348] width 53 height 13
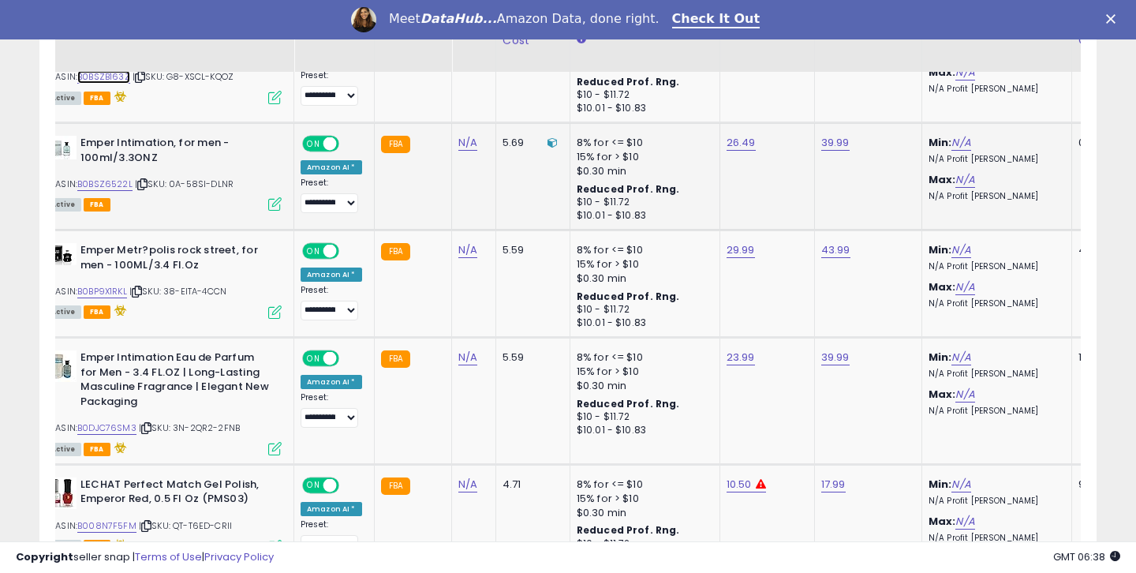
scroll to position [862, 0]
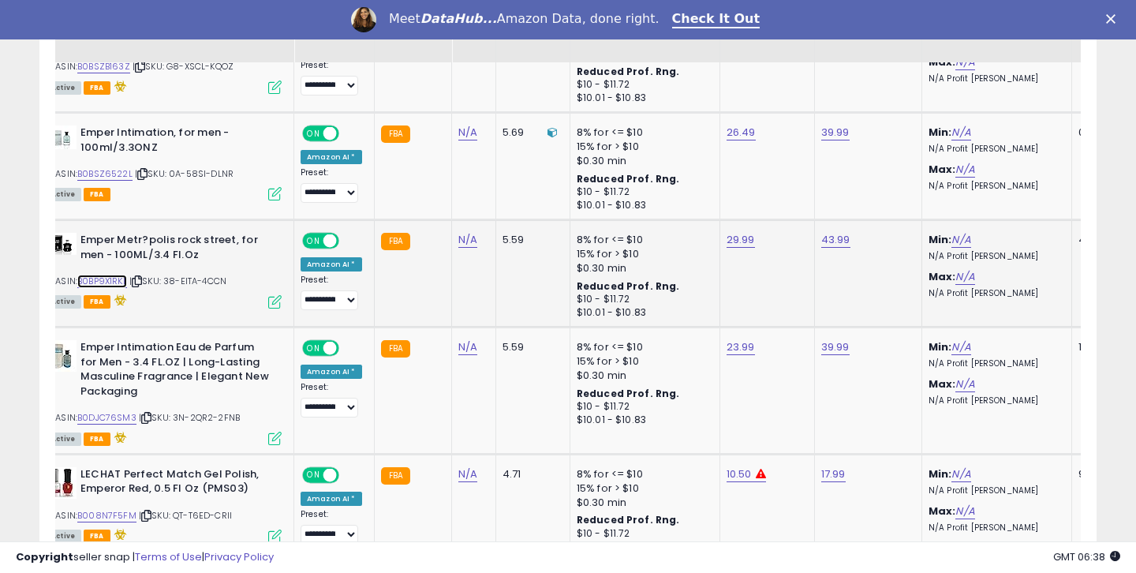
click at [114, 275] on link "B0BP9X1RKL" at bounding box center [102, 281] width 50 height 13
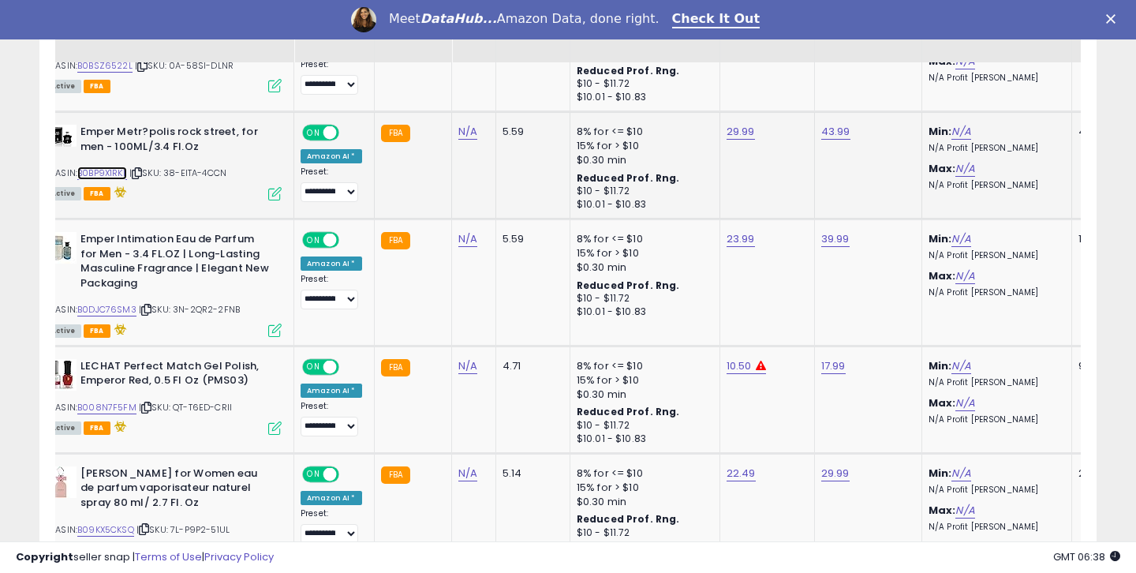
scroll to position [1009, 0]
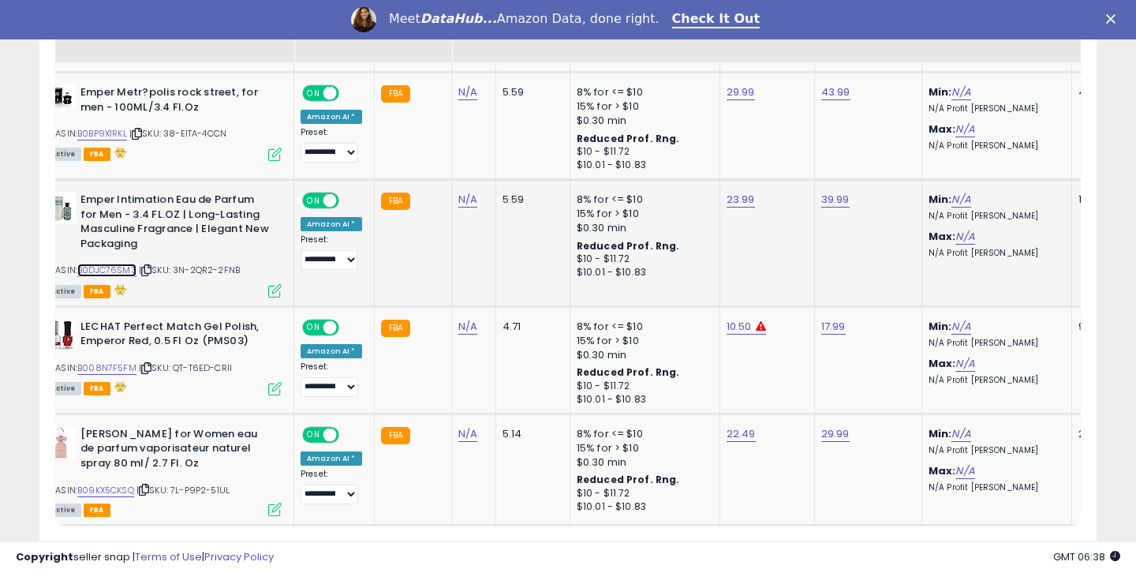
click at [131, 269] on link "B0DJC76SM3" at bounding box center [106, 270] width 59 height 13
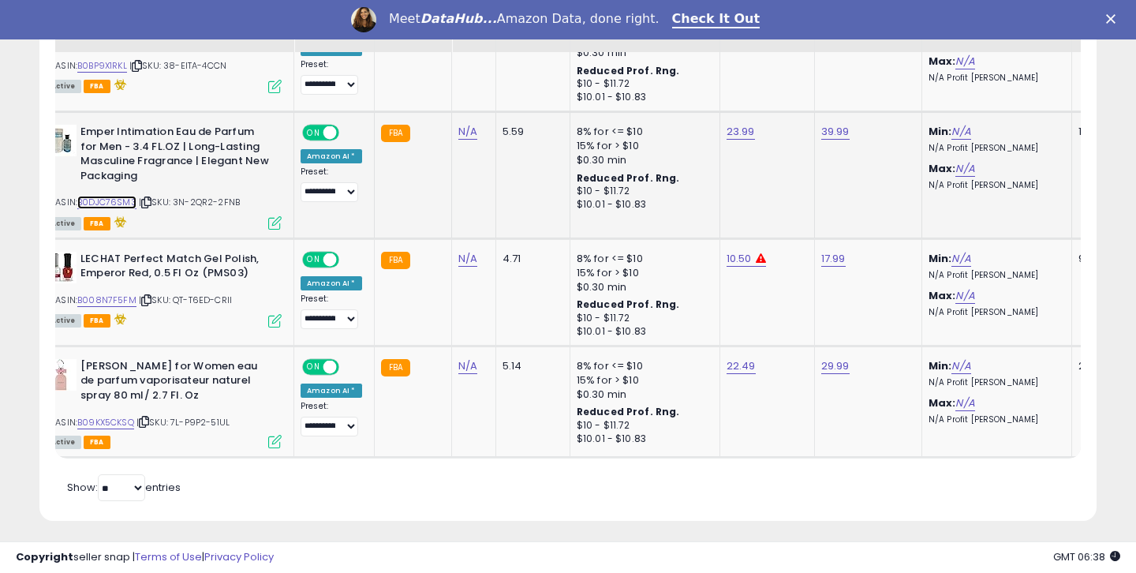
scroll to position [1085, 0]
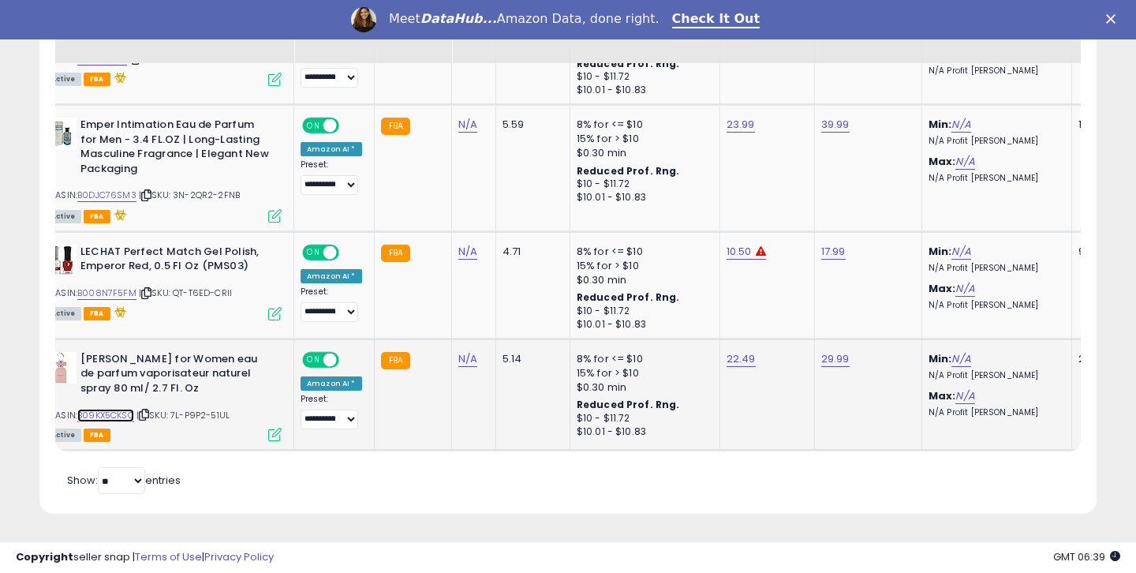
click at [113, 409] on link "B09KX5CKSQ" at bounding box center [105, 415] width 57 height 13
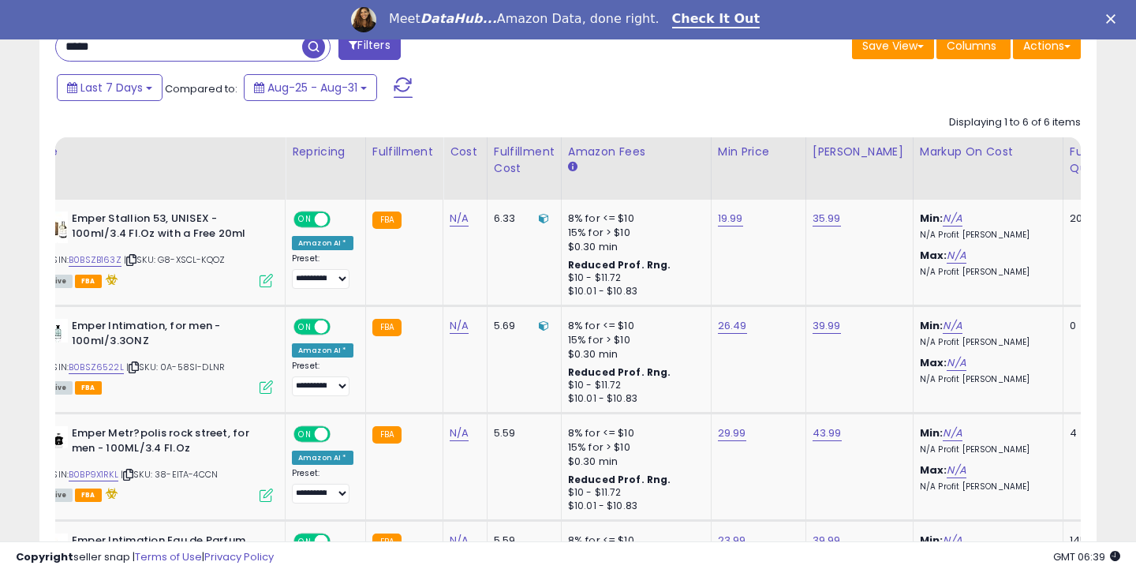
scroll to position [669, 0]
click at [101, 369] on link "B0BSZ6522L" at bounding box center [96, 366] width 55 height 13
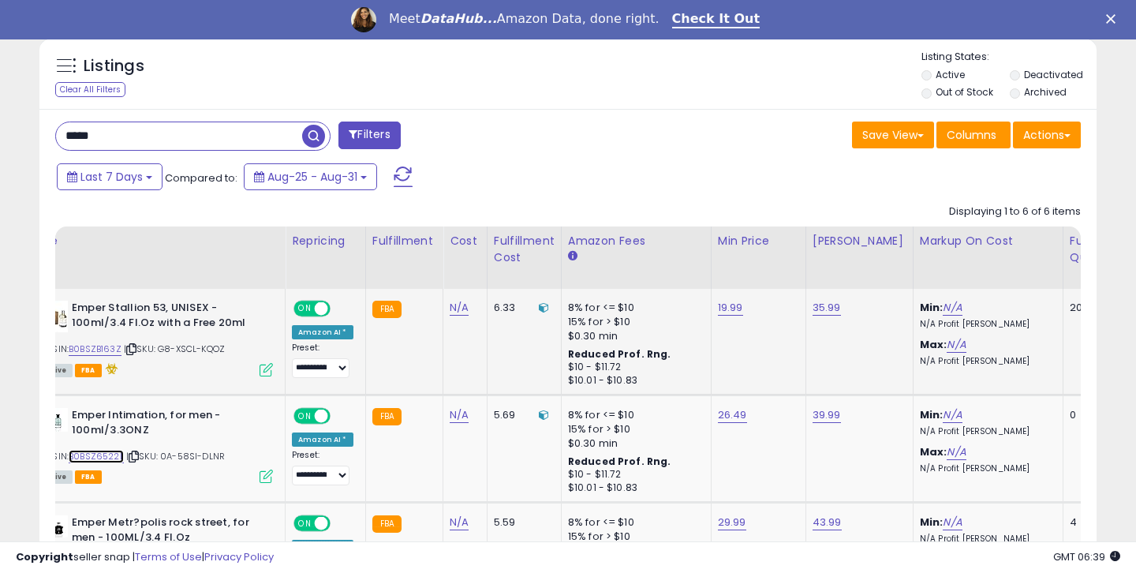
scroll to position [372, 0]
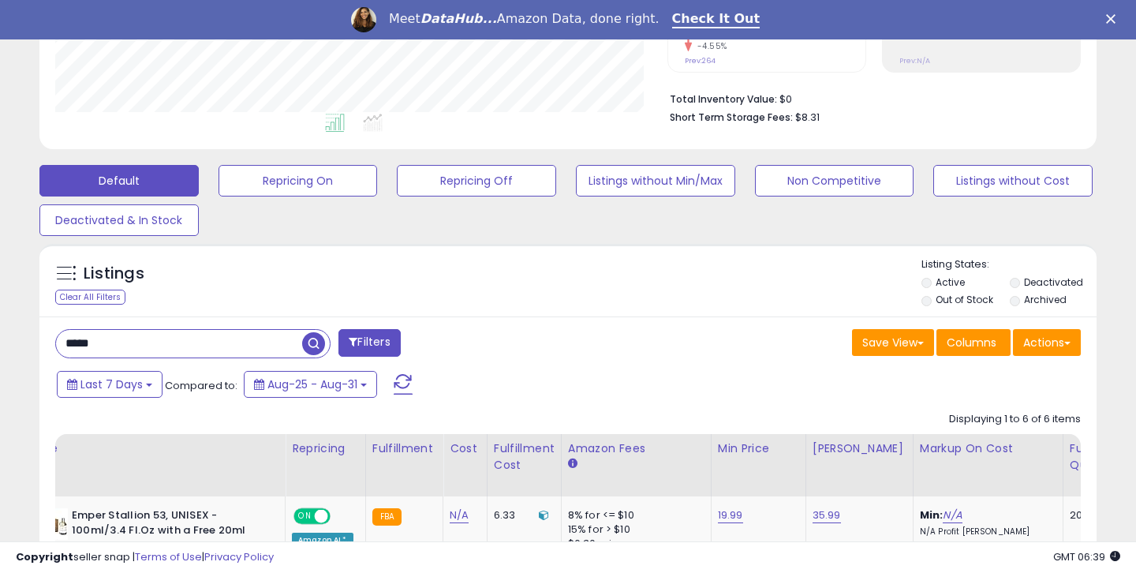
click at [159, 342] on input "*****" at bounding box center [179, 344] width 246 height 28
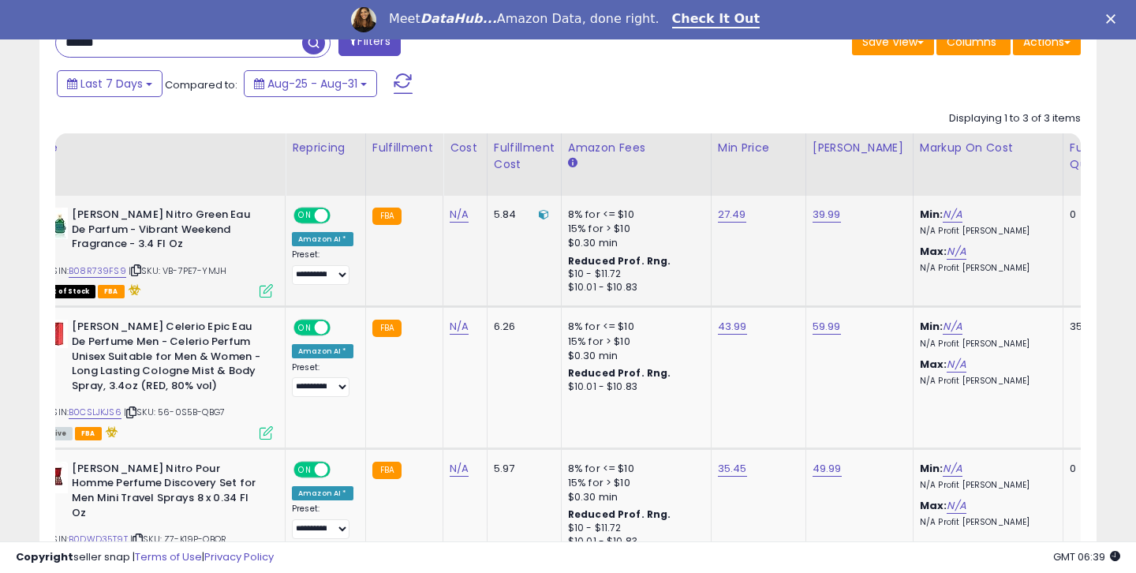
scroll to position [717, 0]
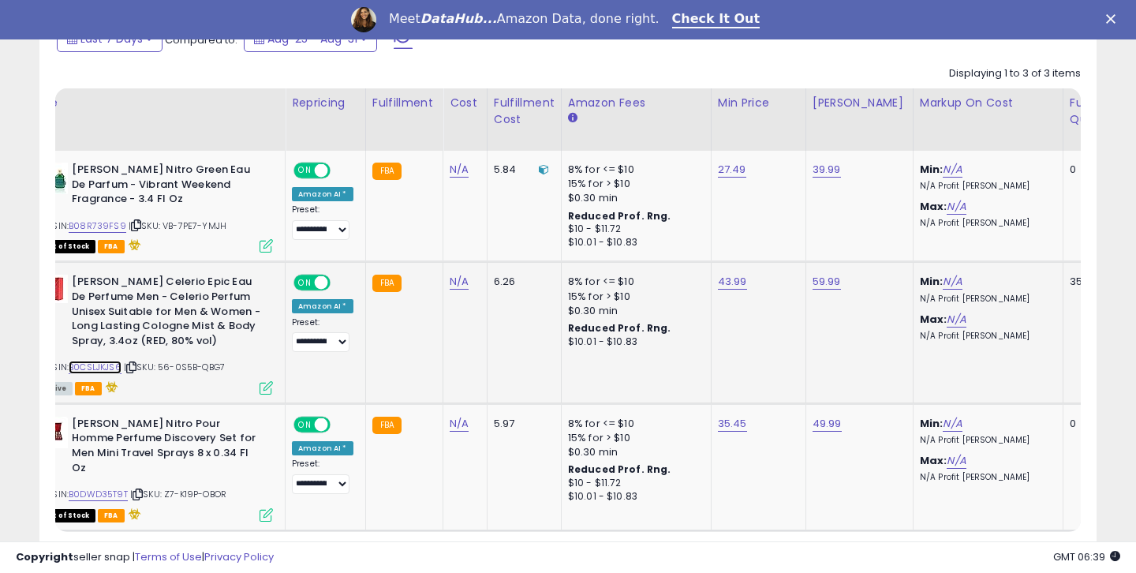
click at [98, 373] on link "B0CSLJKJS6" at bounding box center [95, 367] width 53 height 13
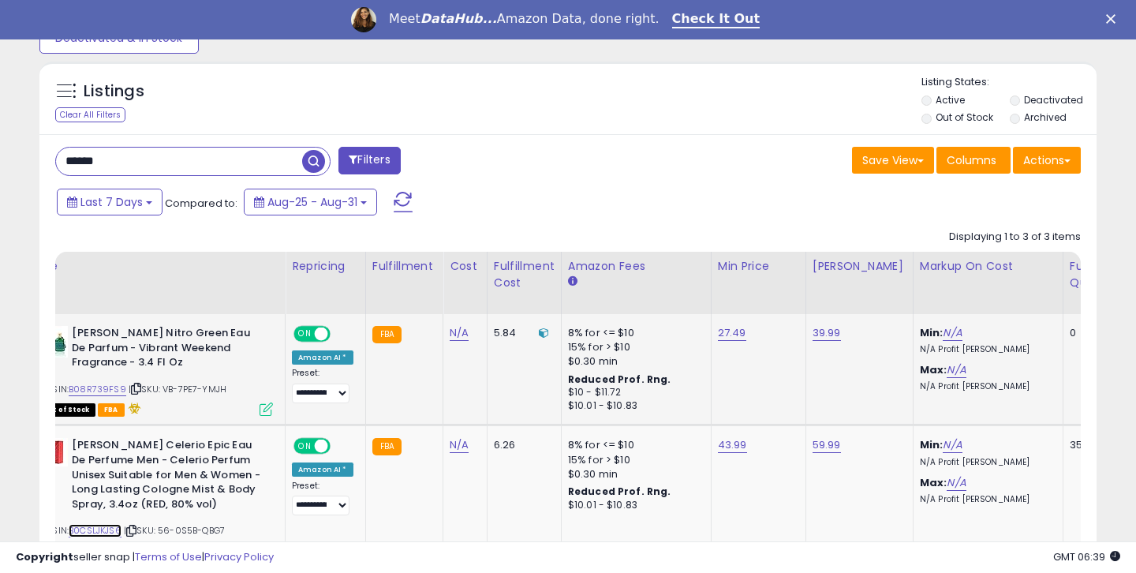
scroll to position [435, 0]
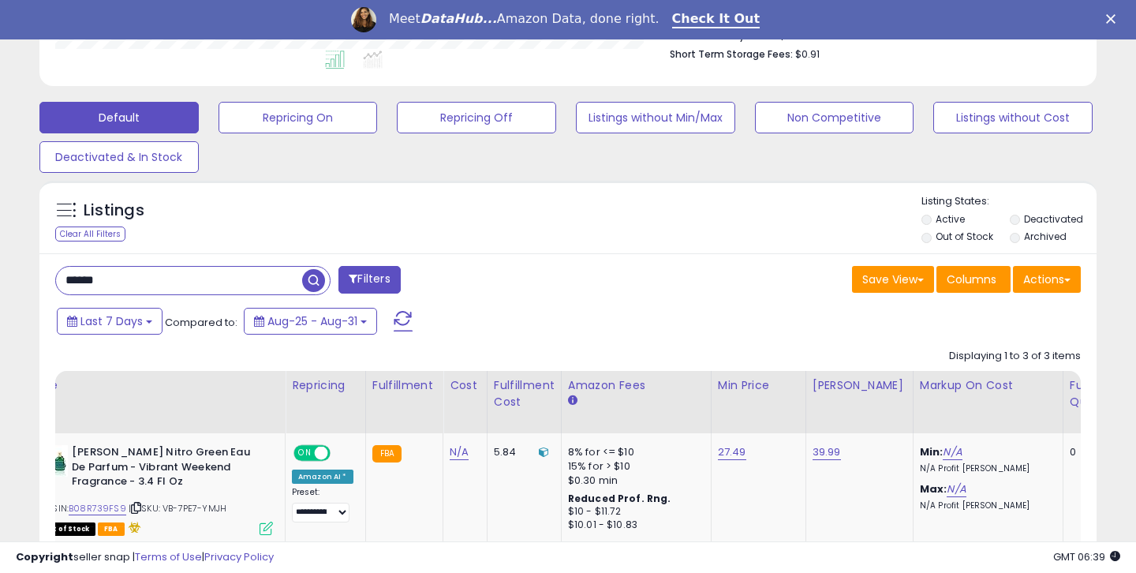
click at [186, 278] on input "******" at bounding box center [179, 281] width 246 height 28
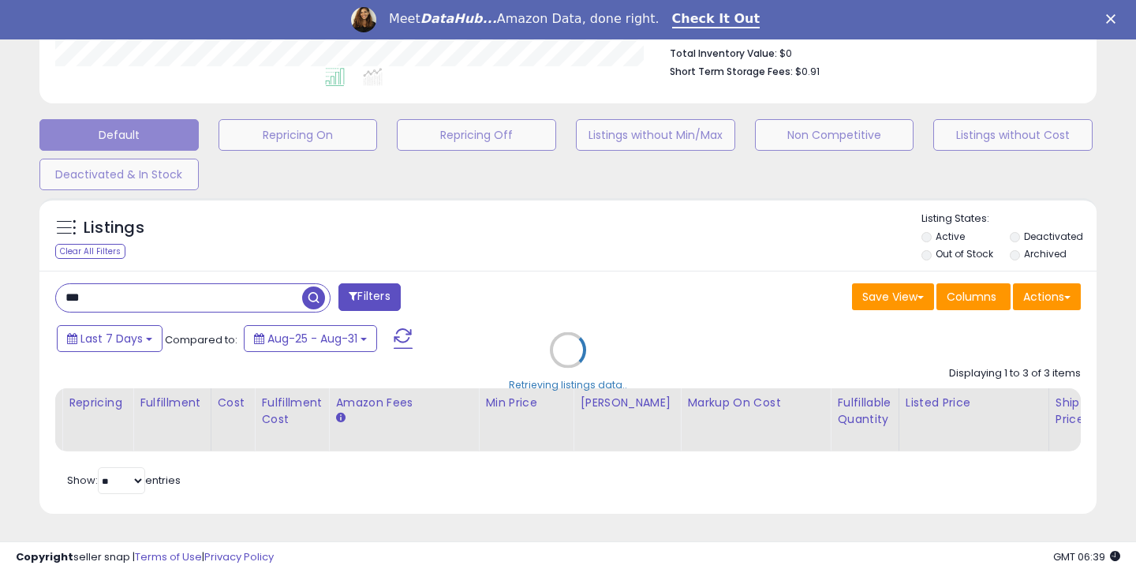
click at [80, 304] on div "Retrieving listings data.." at bounding box center [568, 361] width 1081 height 343
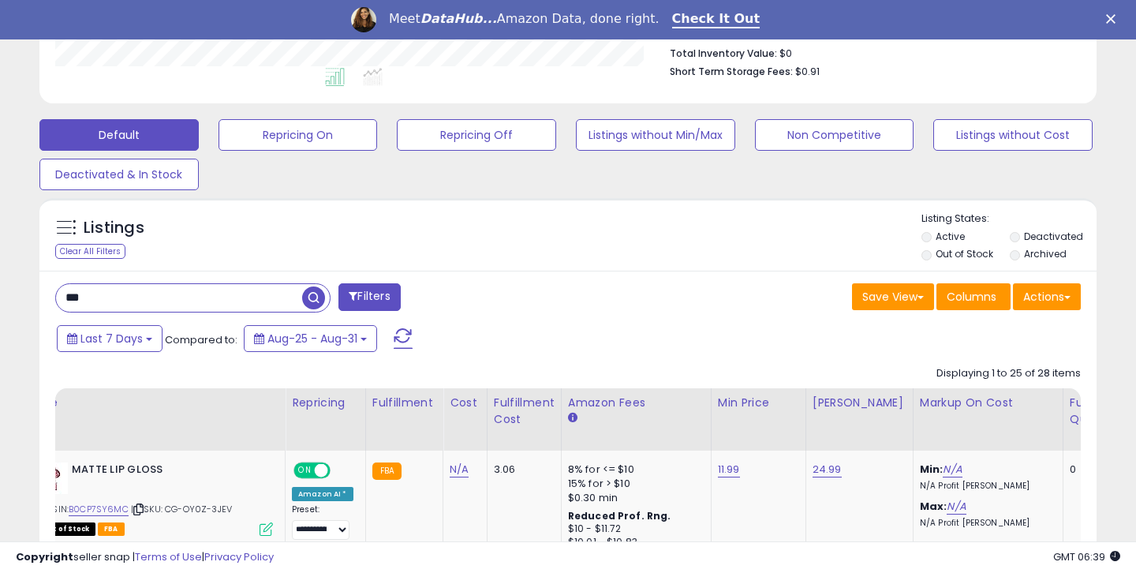
click at [82, 300] on input "***" at bounding box center [179, 298] width 246 height 28
type input "***"
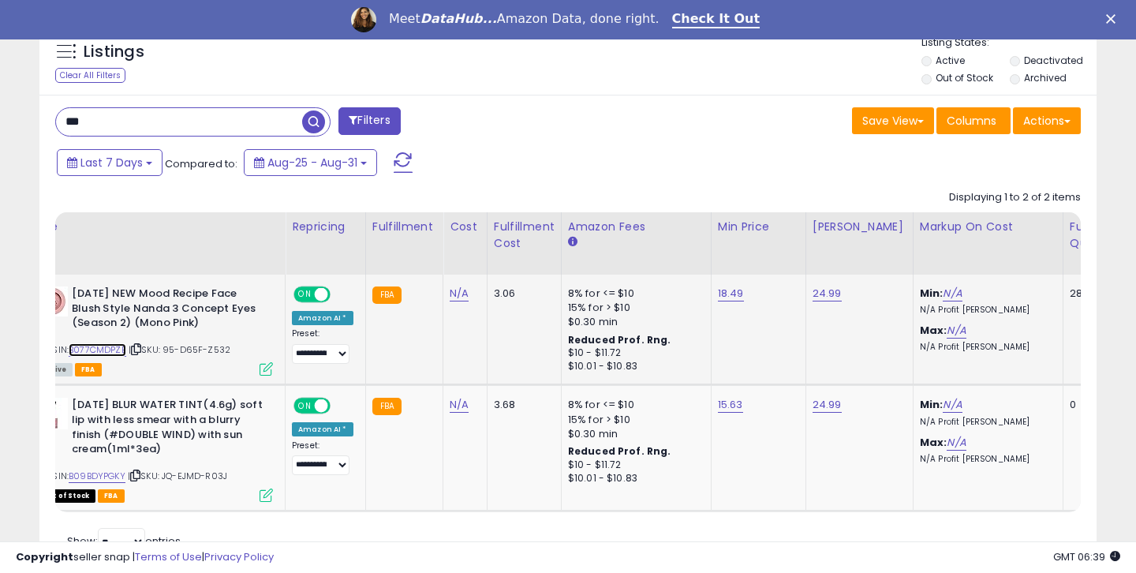
click at [114, 353] on link "B077CMDPZB" at bounding box center [98, 349] width 58 height 13
click at [723, 292] on link "18.49" at bounding box center [731, 294] width 26 height 16
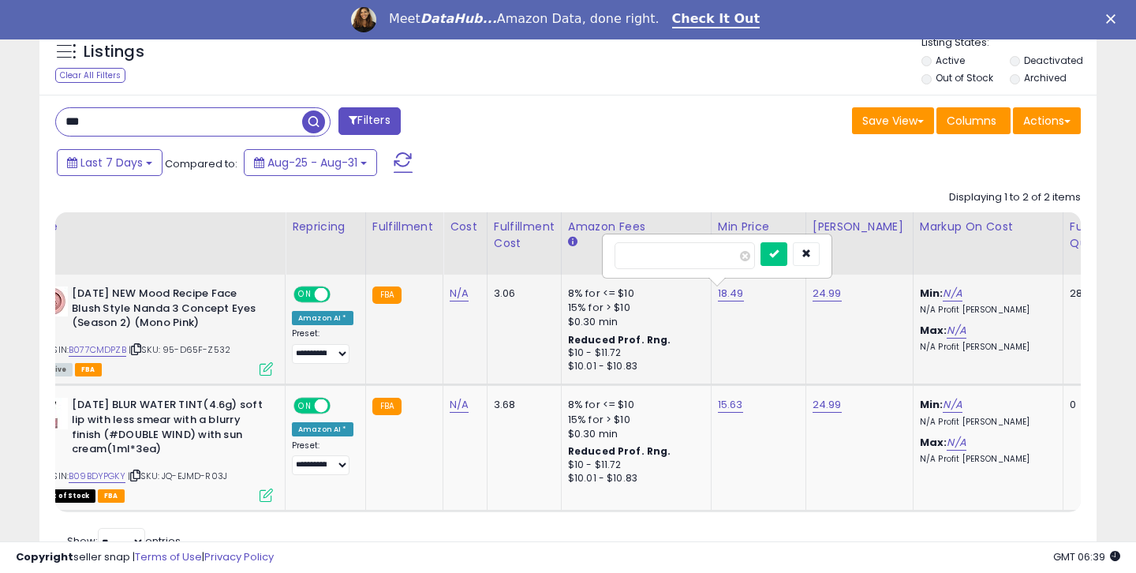
type input "*****"
click button "submit" at bounding box center [774, 254] width 27 height 24
click at [242, 116] on input "***" at bounding box center [179, 122] width 246 height 28
type input "***"
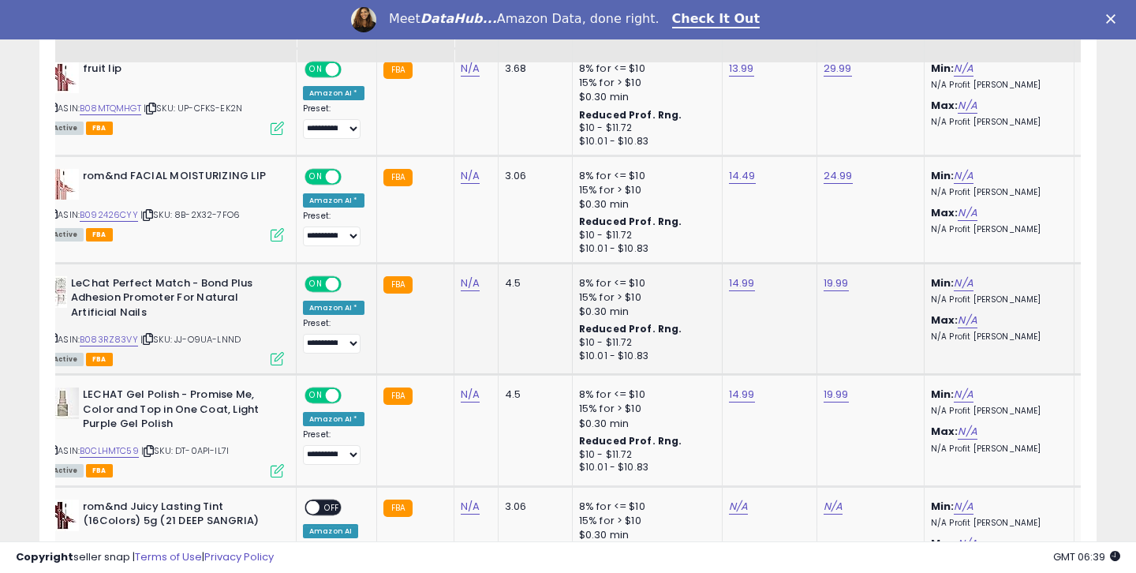
scroll to position [0, 47]
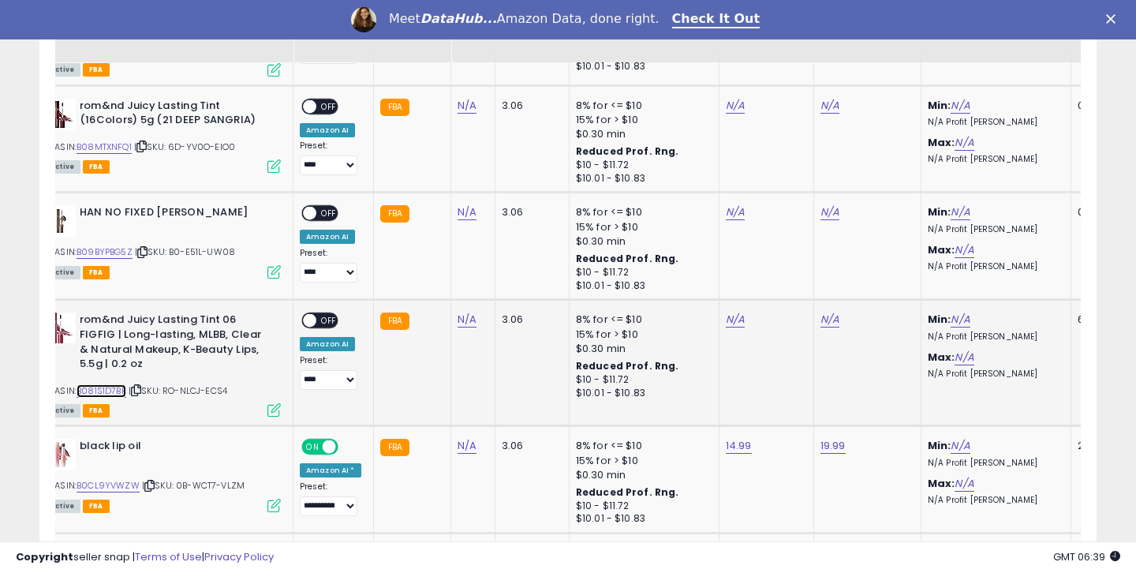
click at [121, 391] on link "B081S1D7BP" at bounding box center [102, 390] width 50 height 13
click at [726, 321] on link "N/A" at bounding box center [735, 320] width 19 height 16
type input "*****"
click button "submit" at bounding box center [779, 281] width 27 height 24
click at [821, 324] on link "N/A" at bounding box center [830, 320] width 19 height 16
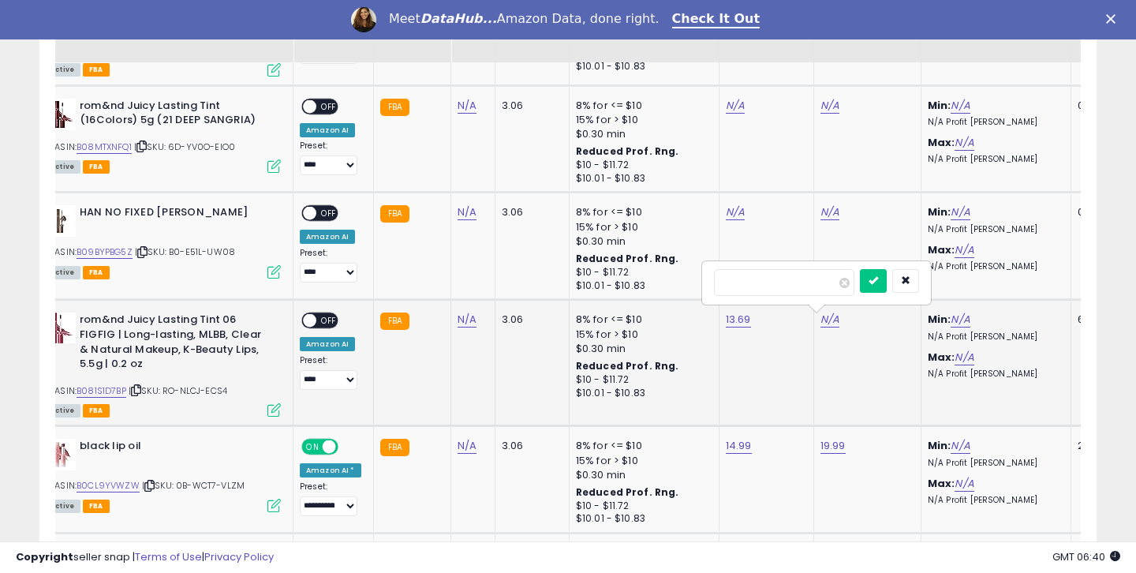
type input "*****"
click button "submit" at bounding box center [873, 281] width 27 height 24
click at [334, 324] on span "OFF" at bounding box center [328, 320] width 25 height 13
click at [334, 380] on select "**********" at bounding box center [329, 380] width 58 height 20
select select "**********"
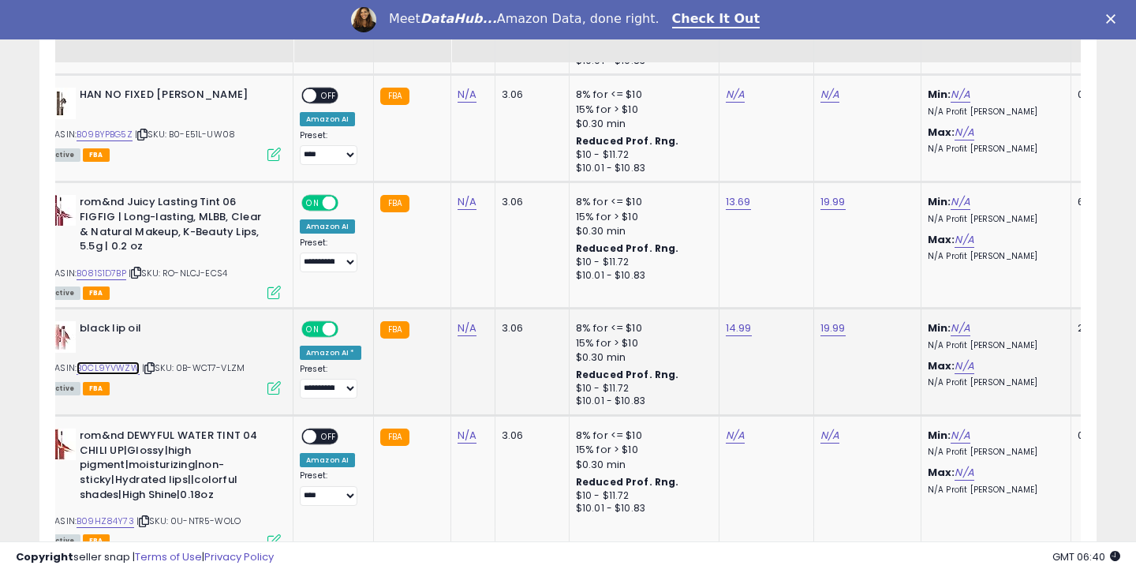
click at [114, 371] on link "B0CL9YVWZW" at bounding box center [108, 367] width 63 height 13
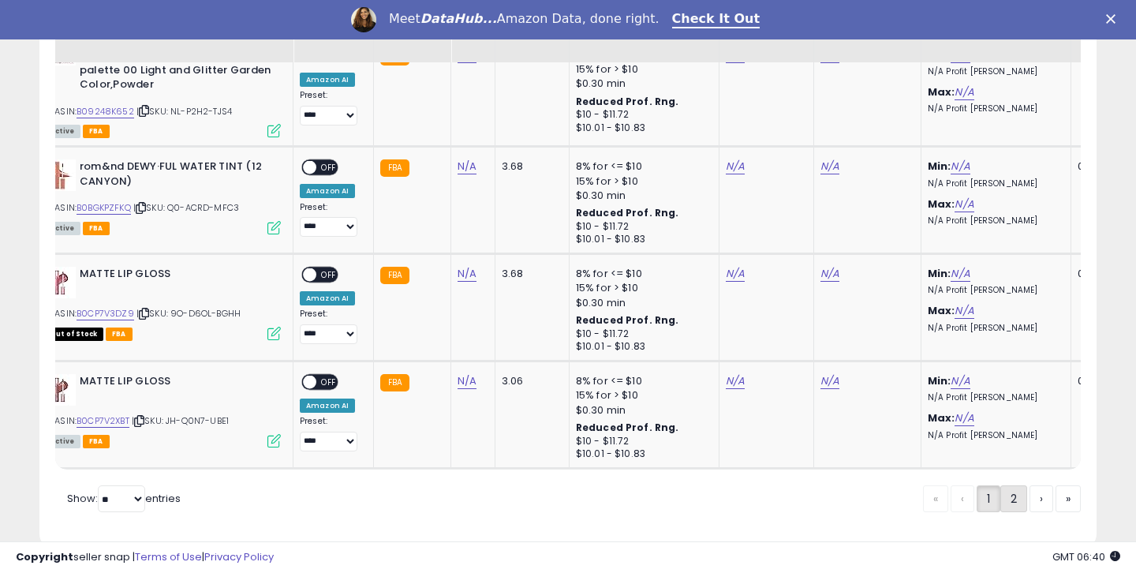
click at [1004, 485] on link "2" at bounding box center [1014, 498] width 27 height 27
